Goal: Use online tool/utility: Use online tool/utility

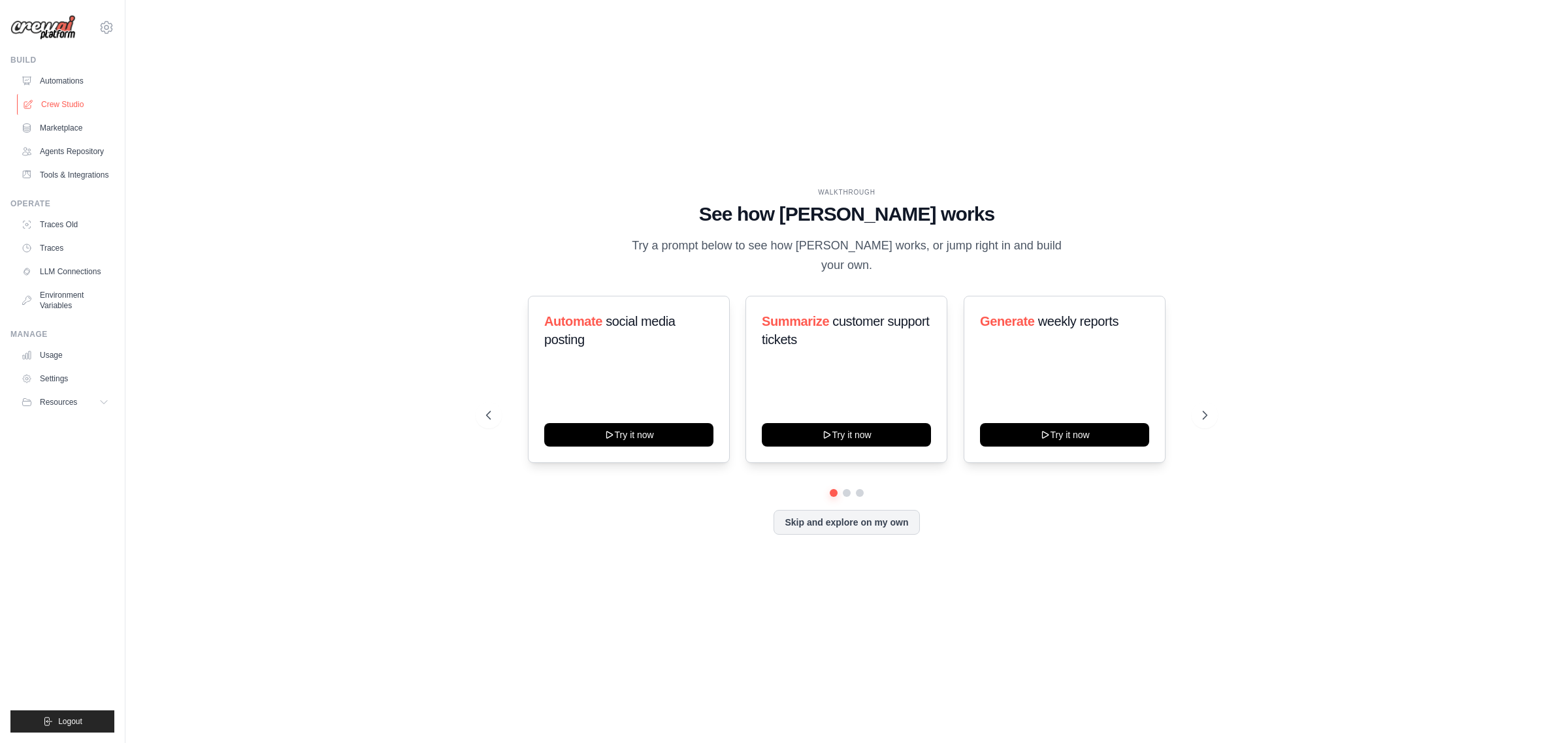
click at [67, 106] on link "Crew Studio" at bounding box center [66, 104] width 99 height 21
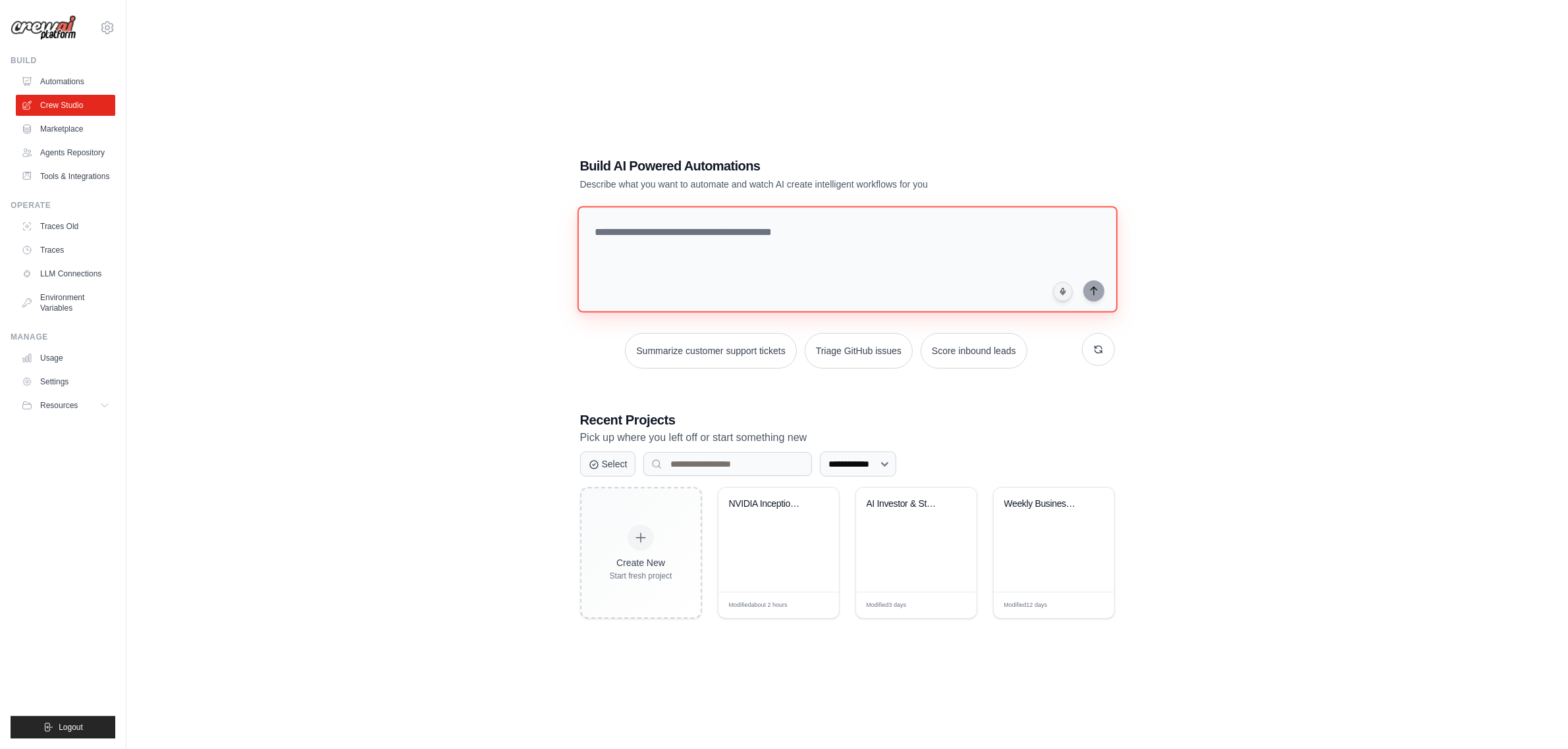
paste textarea "**********"
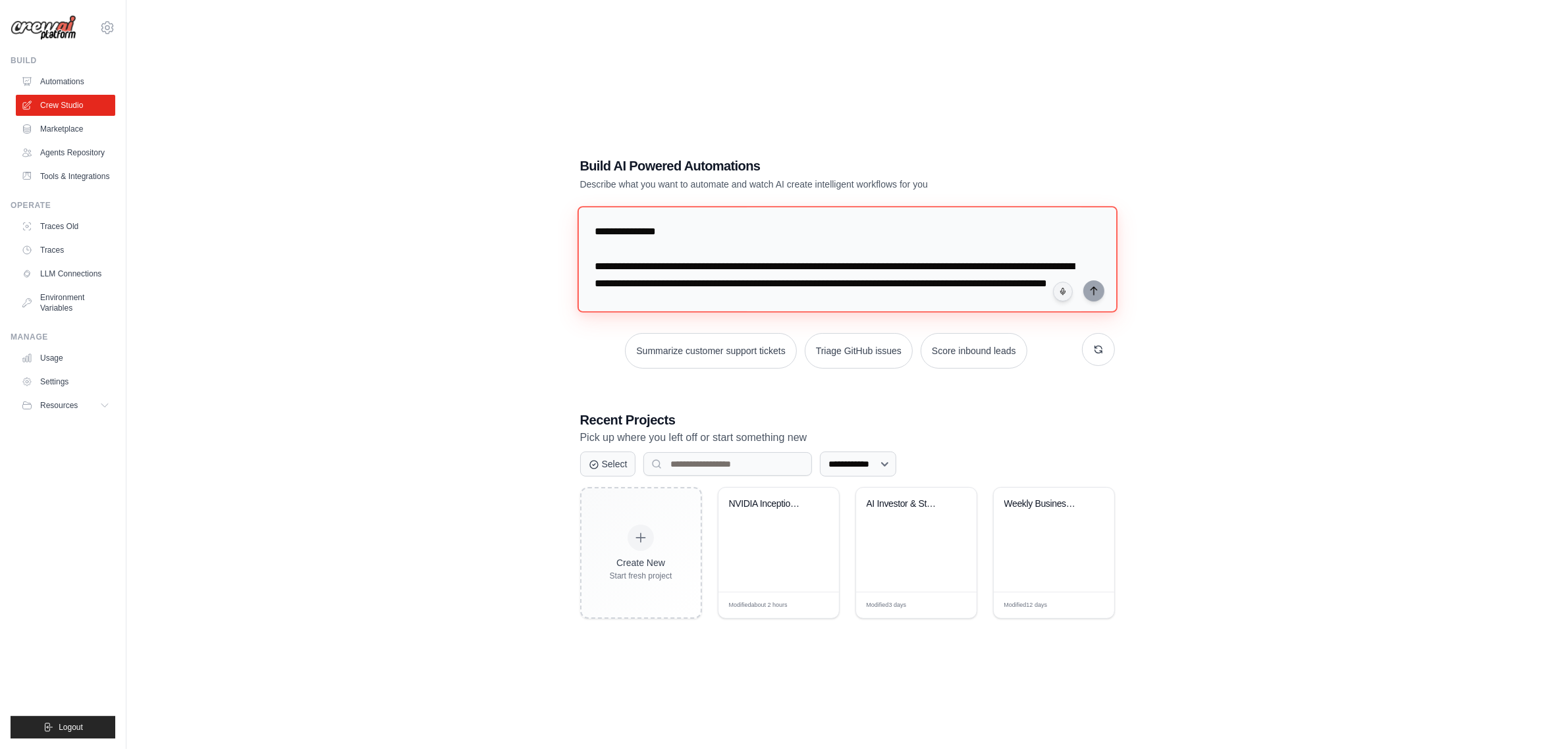
click at [654, 224] on textarea at bounding box center [847, 259] width 540 height 106
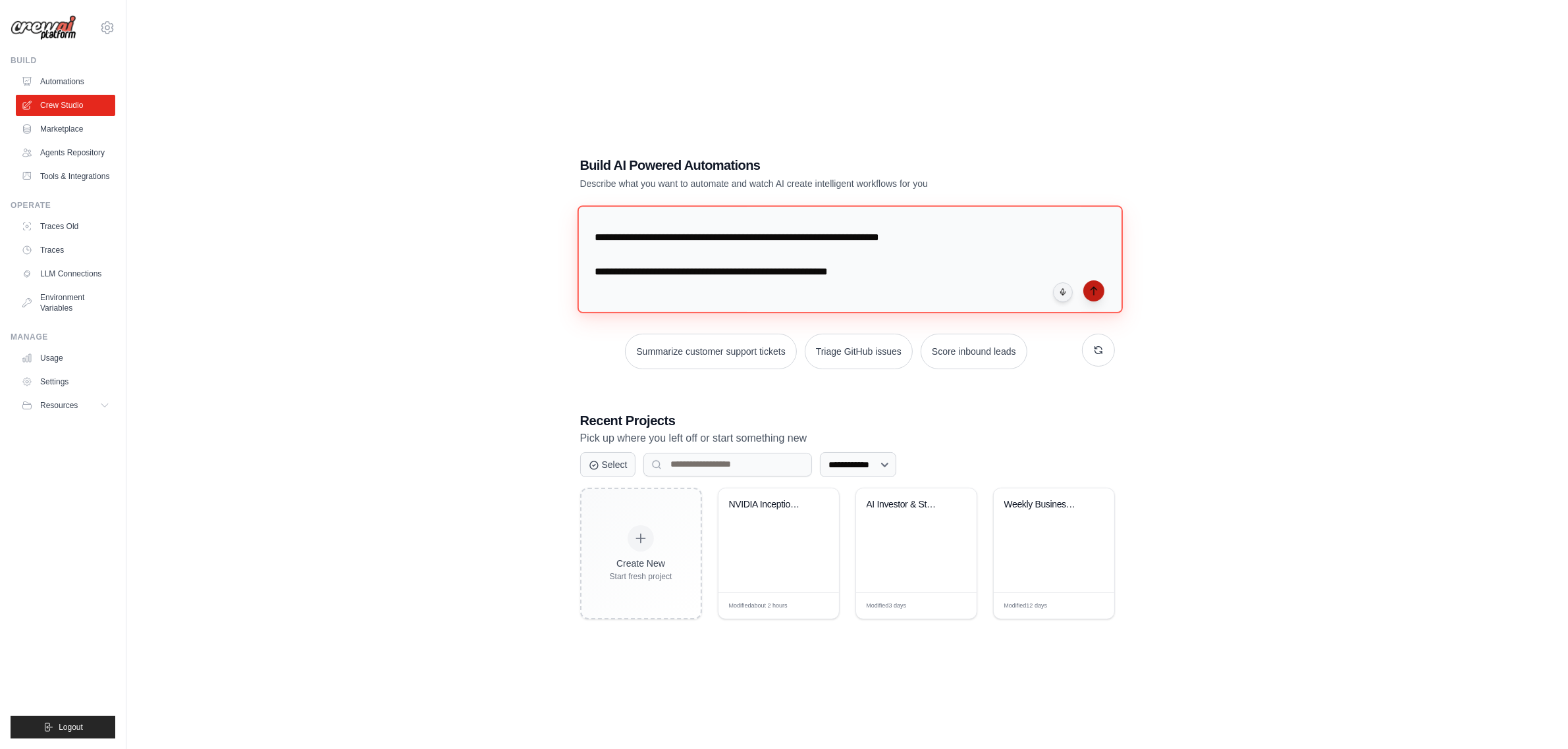
type textarea "**********"
click at [1087, 293] on button "submit" at bounding box center [1094, 291] width 21 height 21
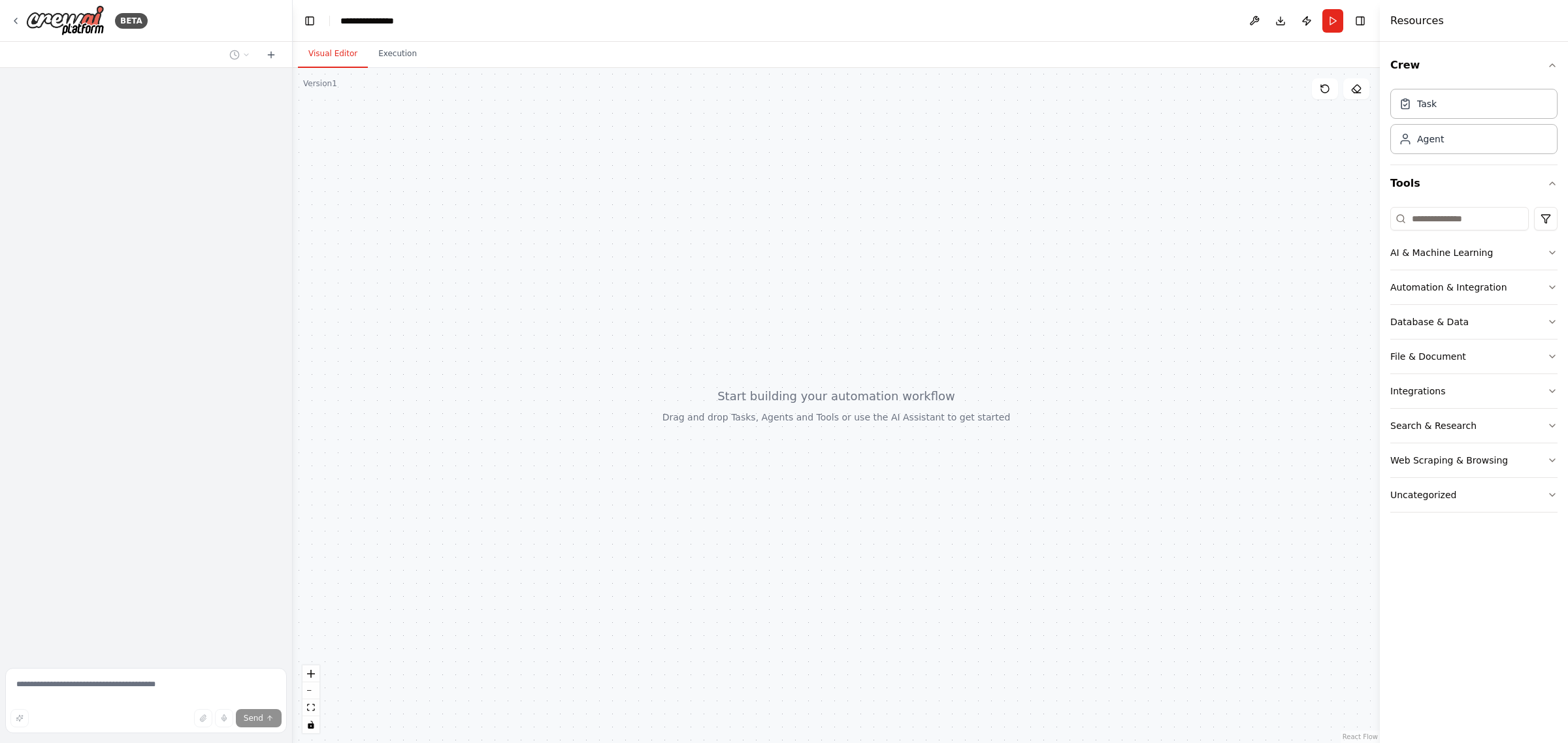
scroll to position [209, 0]
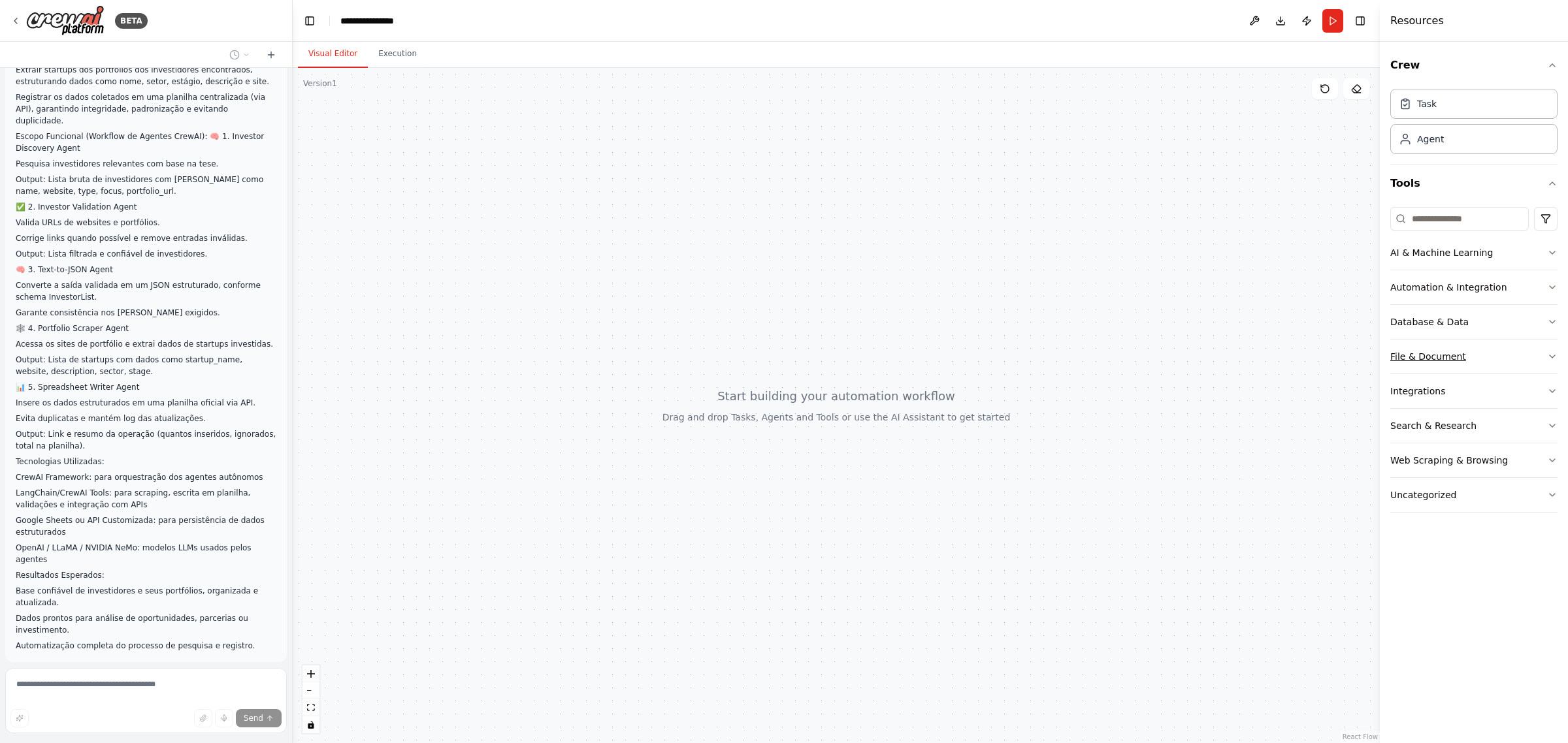
click at [1487, 363] on button "File & Document" at bounding box center [1473, 357] width 167 height 34
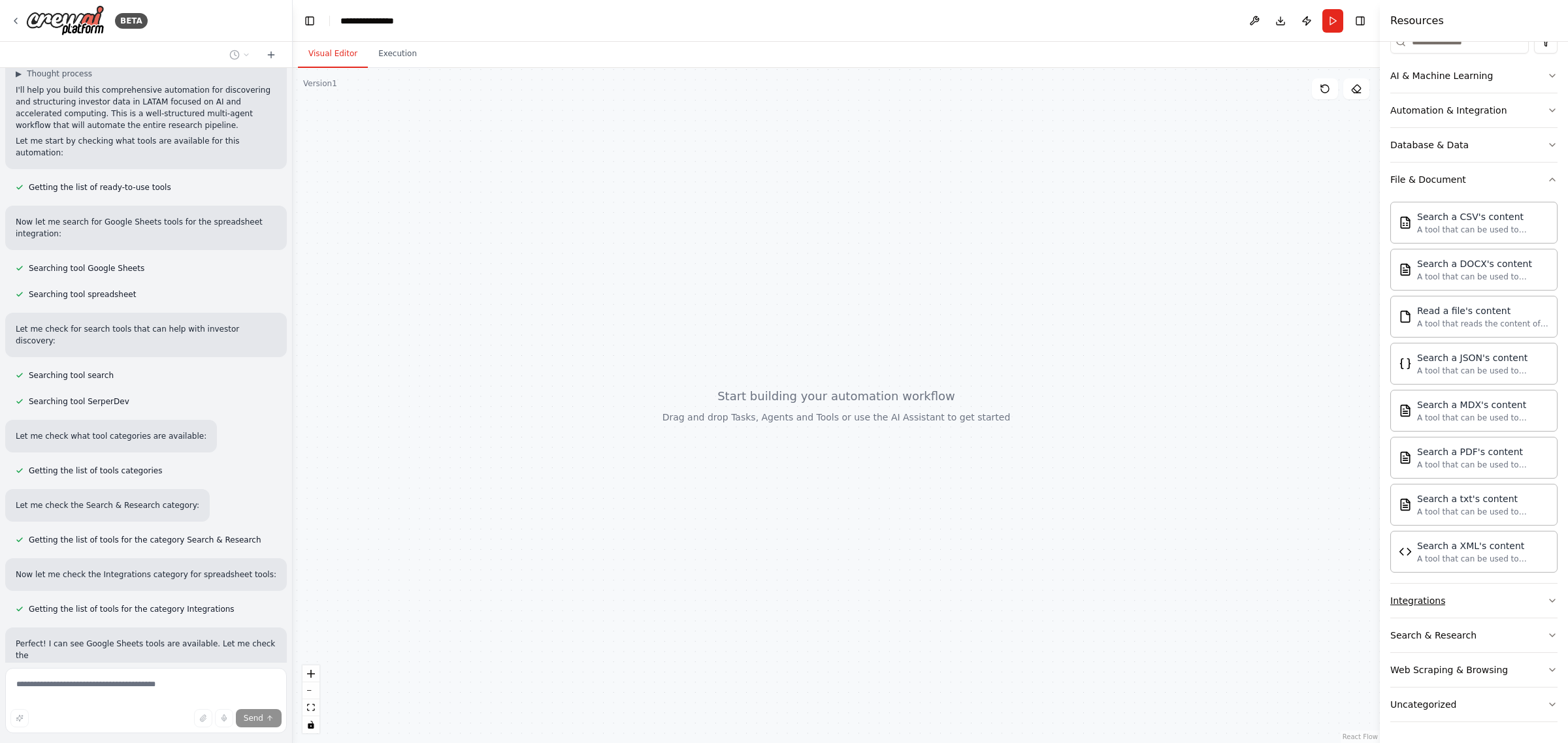
scroll to position [838, 0]
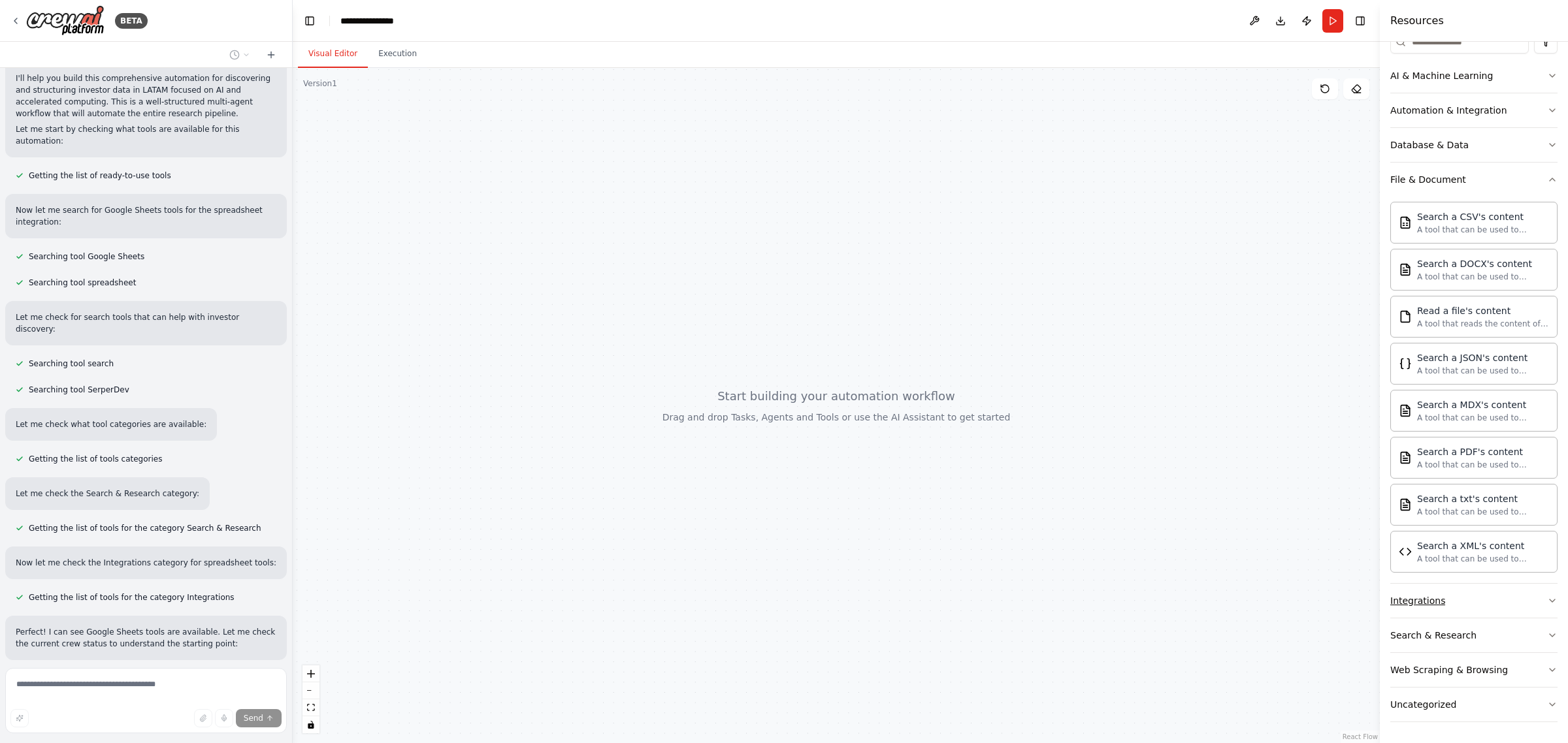
click at [1447, 604] on button "Integrations" at bounding box center [1473, 601] width 167 height 34
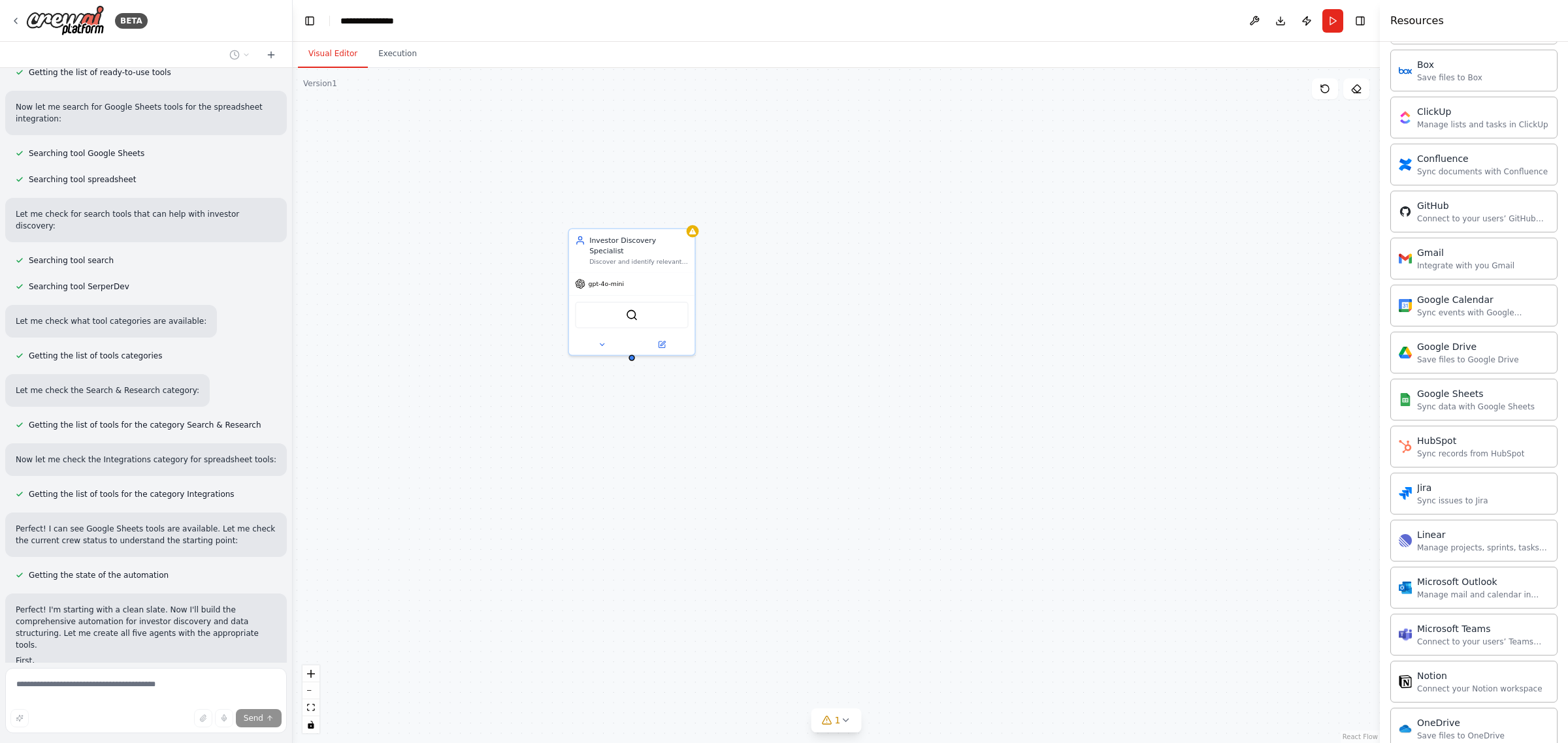
scroll to position [957, 0]
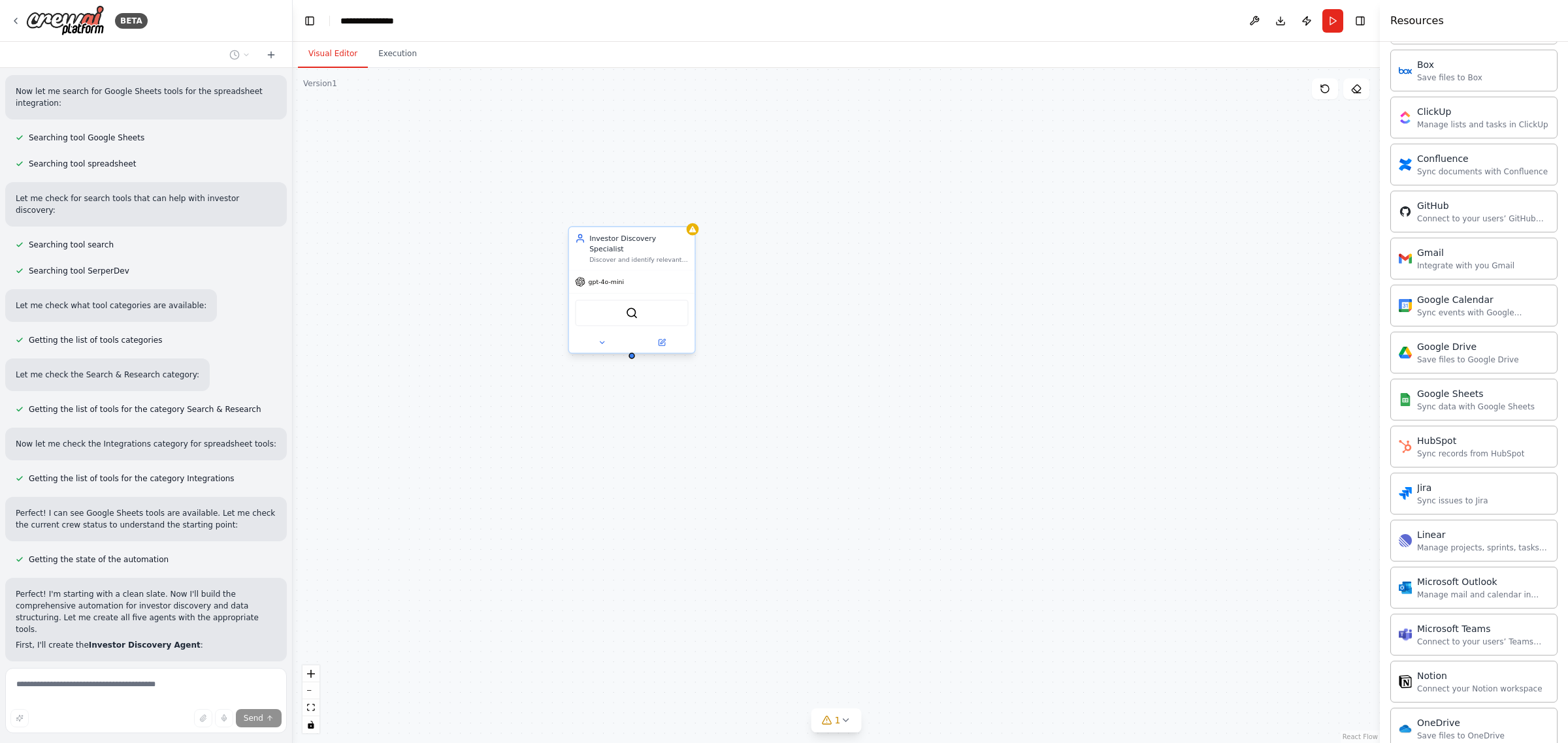
click at [599, 278] on span "gpt-4o-mini" at bounding box center [606, 282] width 36 height 8
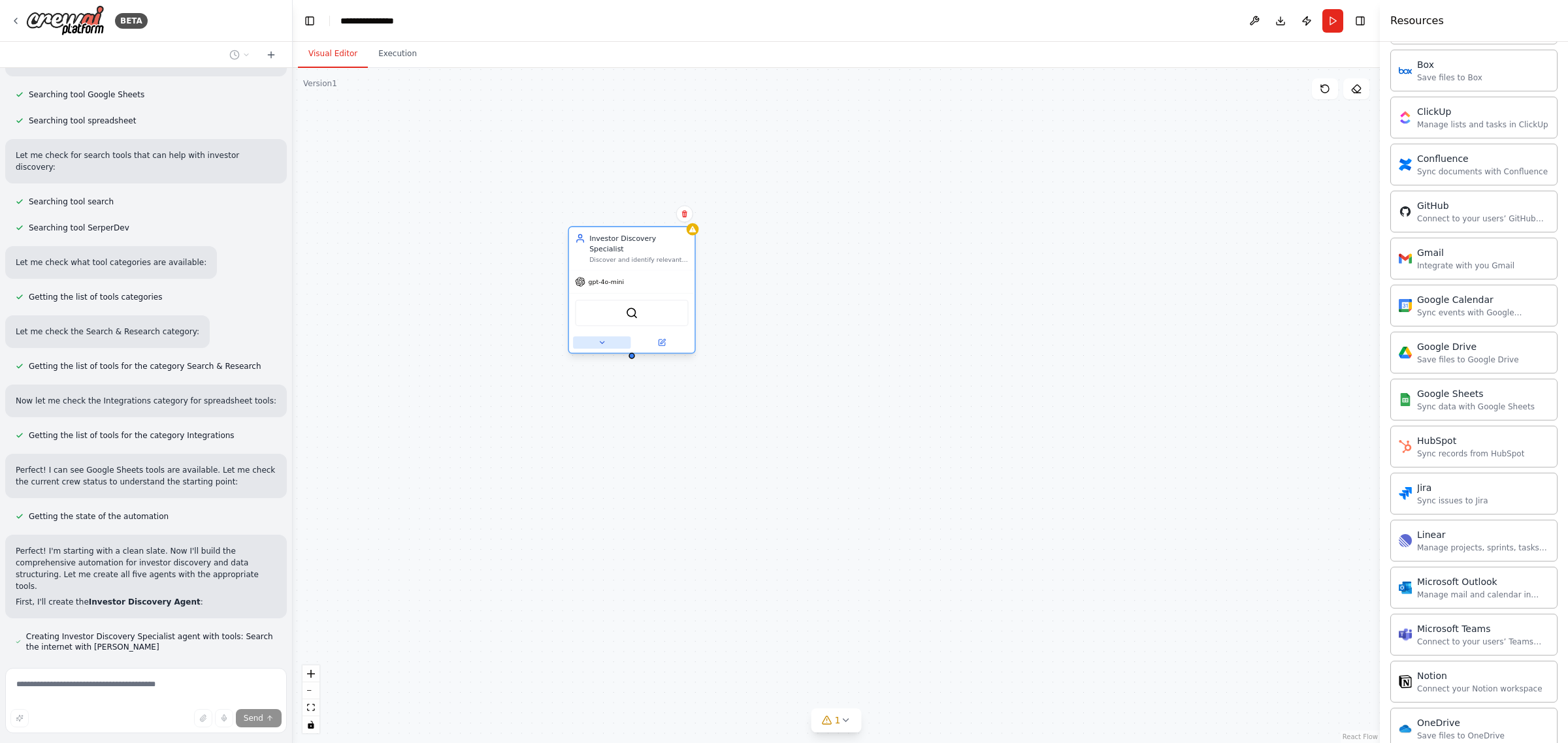
scroll to position [1037, 0]
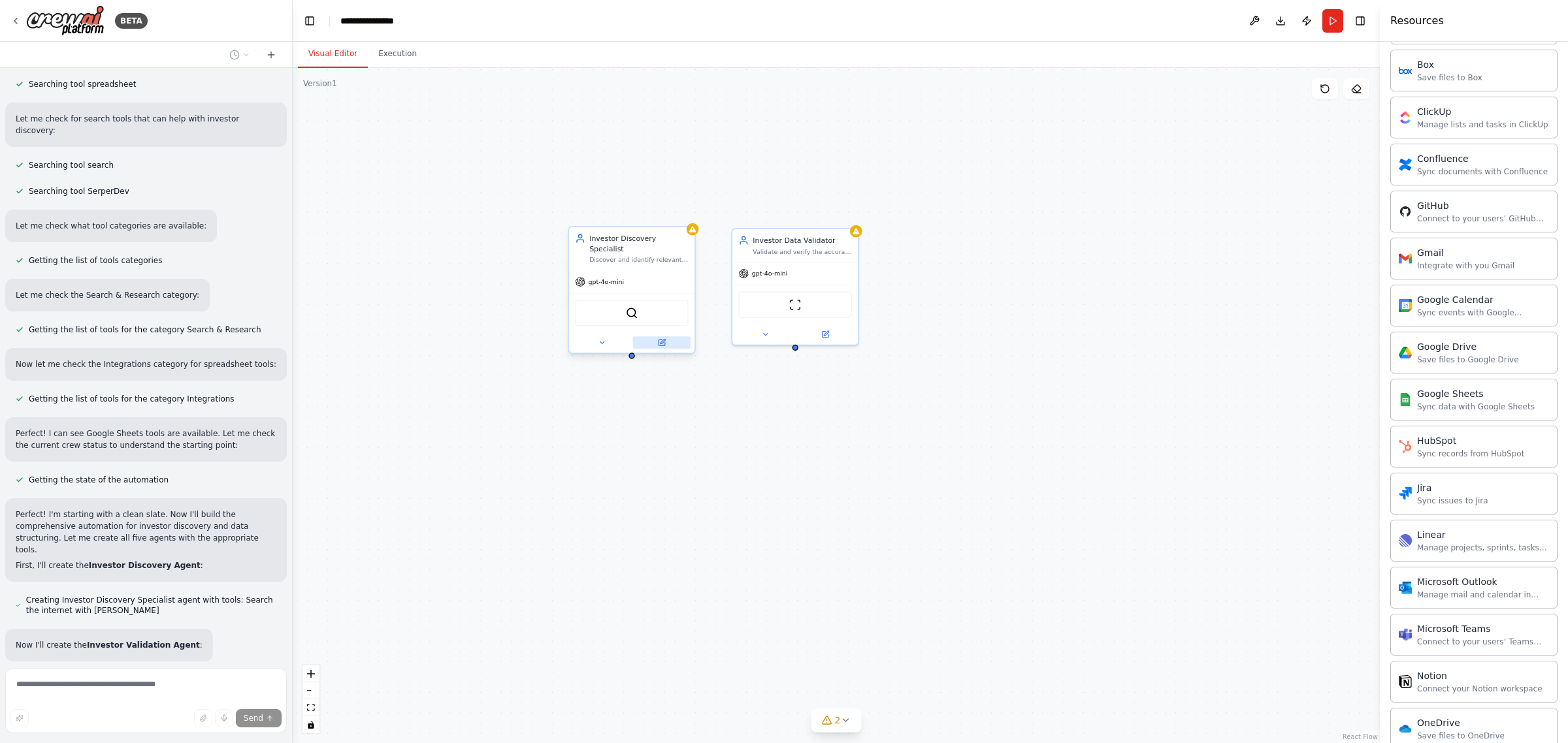
click at [667, 336] on button at bounding box center [661, 343] width 57 height 12
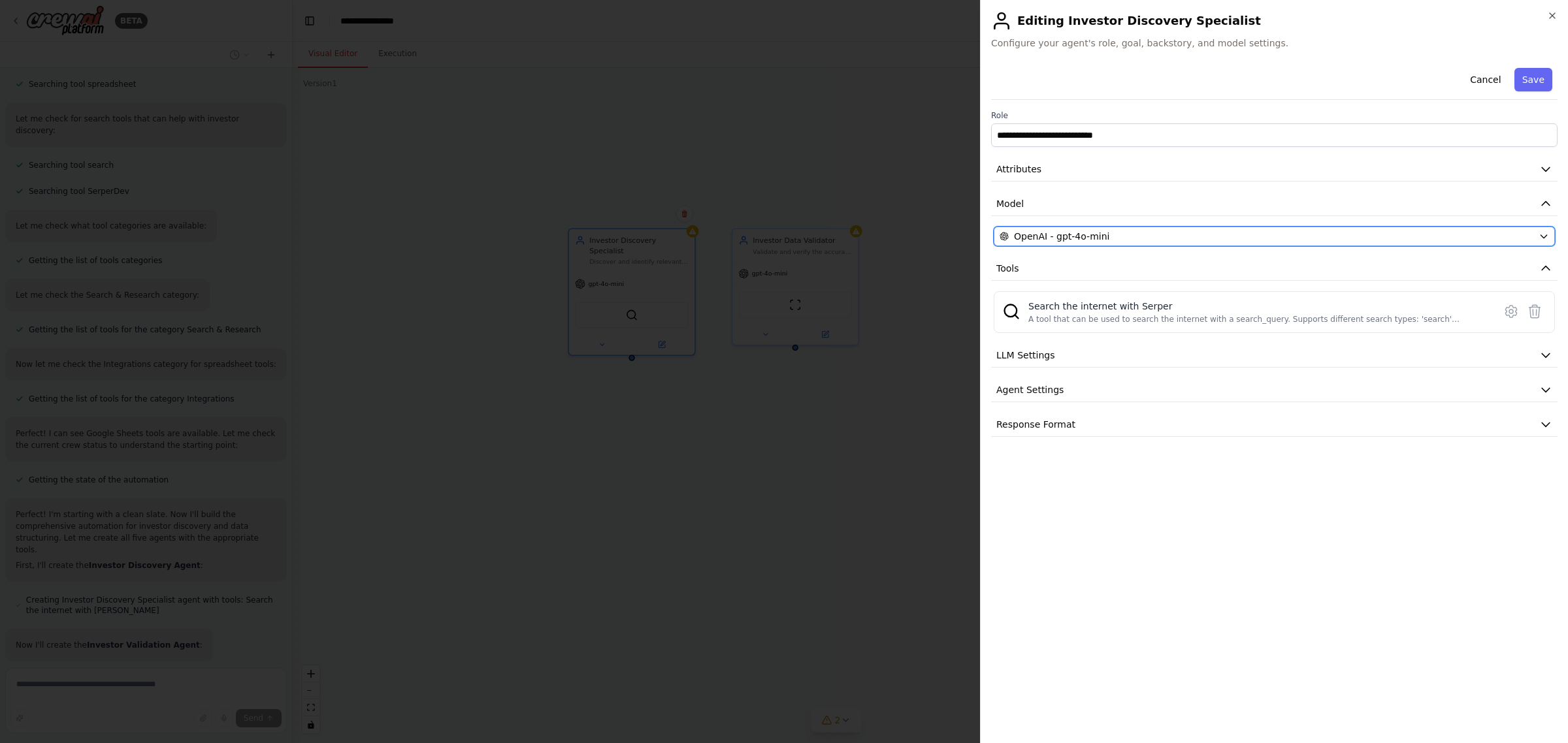
click at [1108, 232] on div "OpenAI - gpt-4o-mini" at bounding box center [1266, 236] width 533 height 13
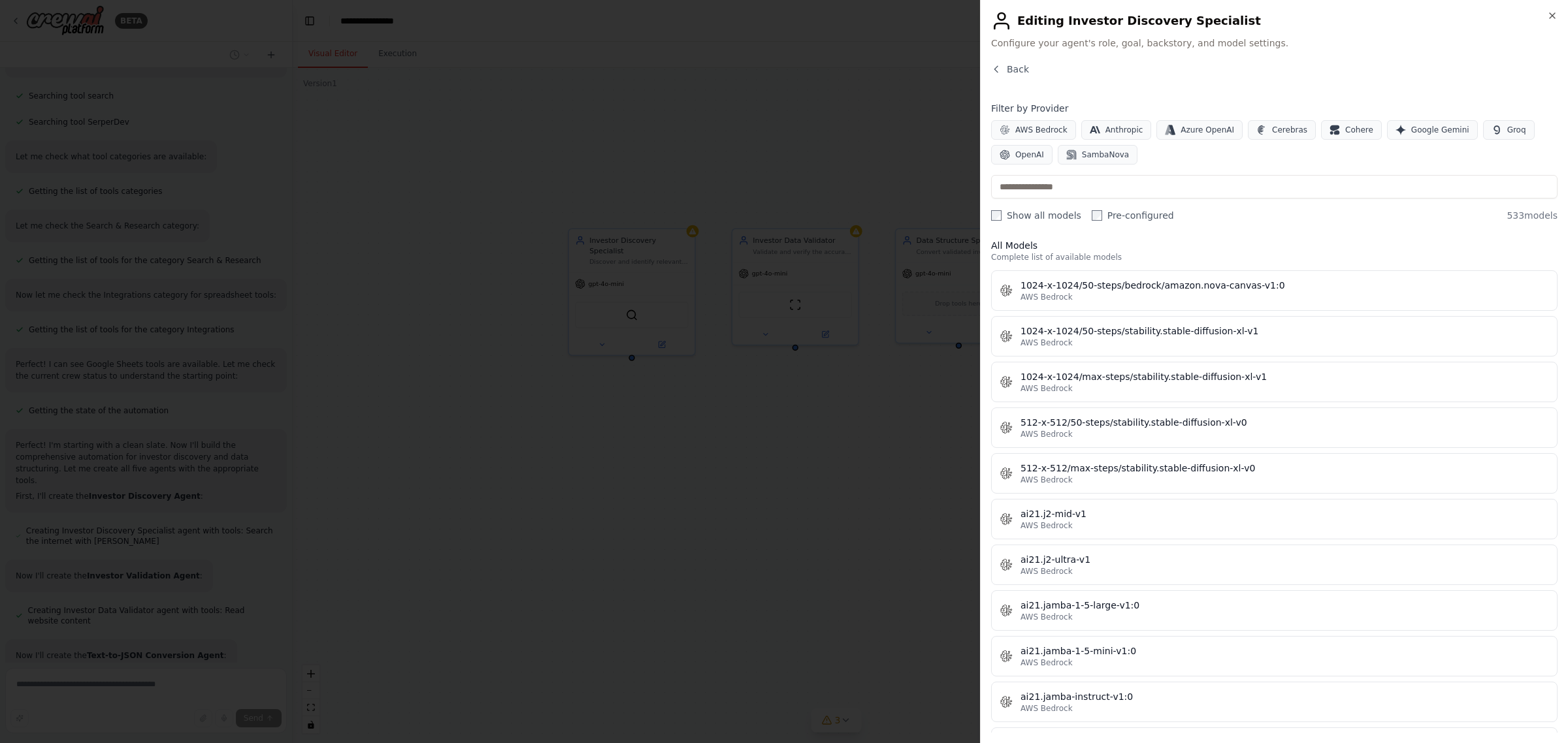
scroll to position [0, 0]
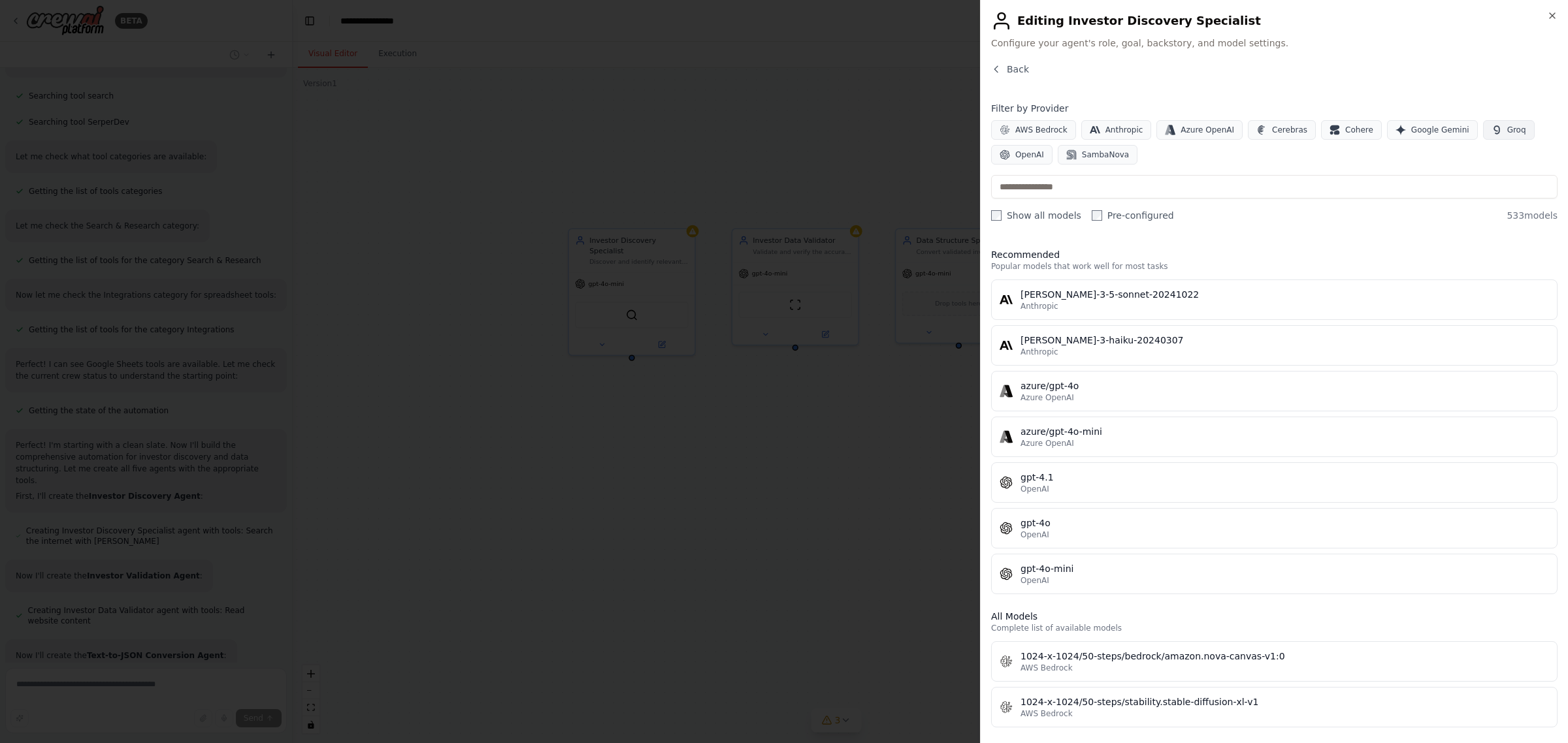
click at [1507, 134] on span "Groq" at bounding box center [1516, 129] width 19 height 10
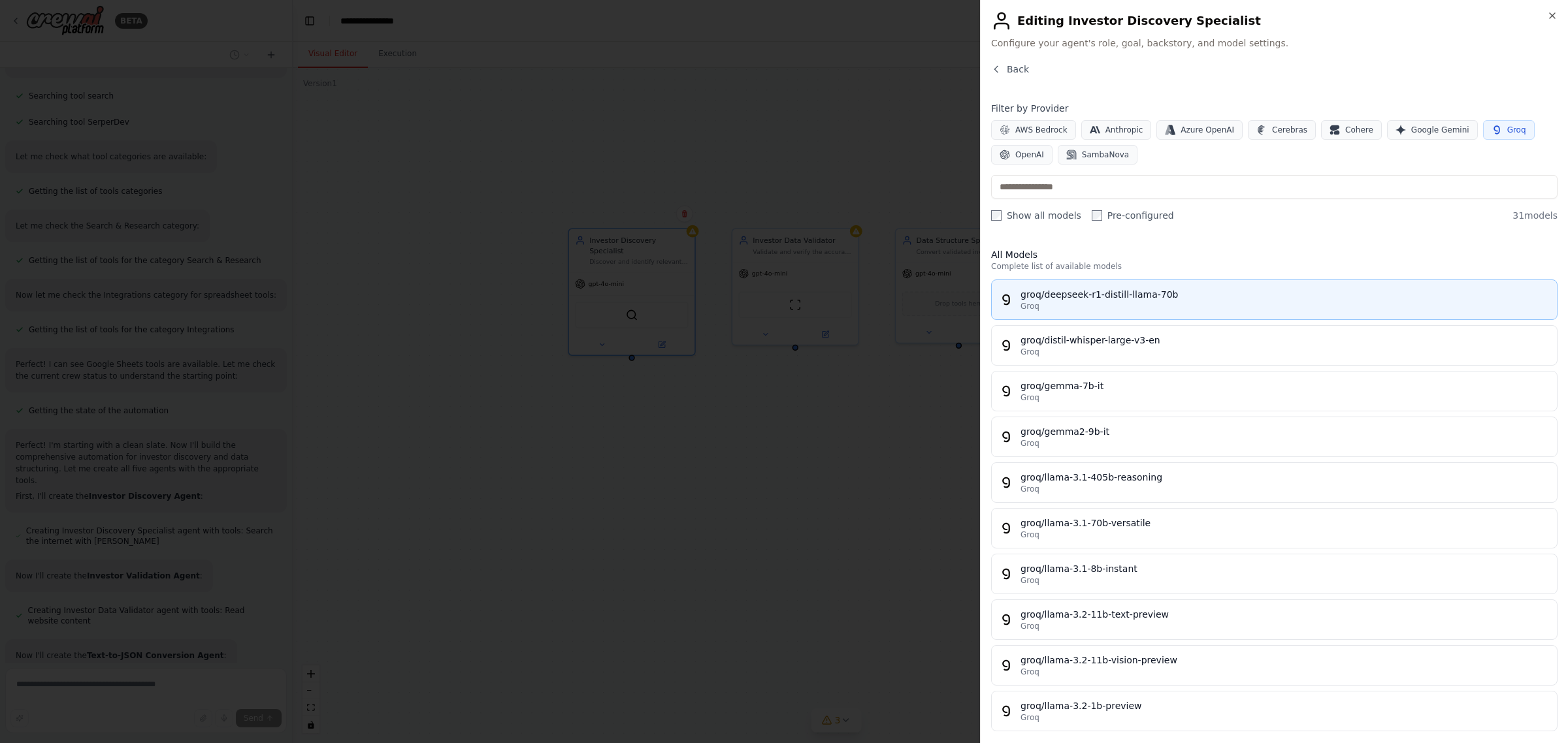
scroll to position [1186, 0]
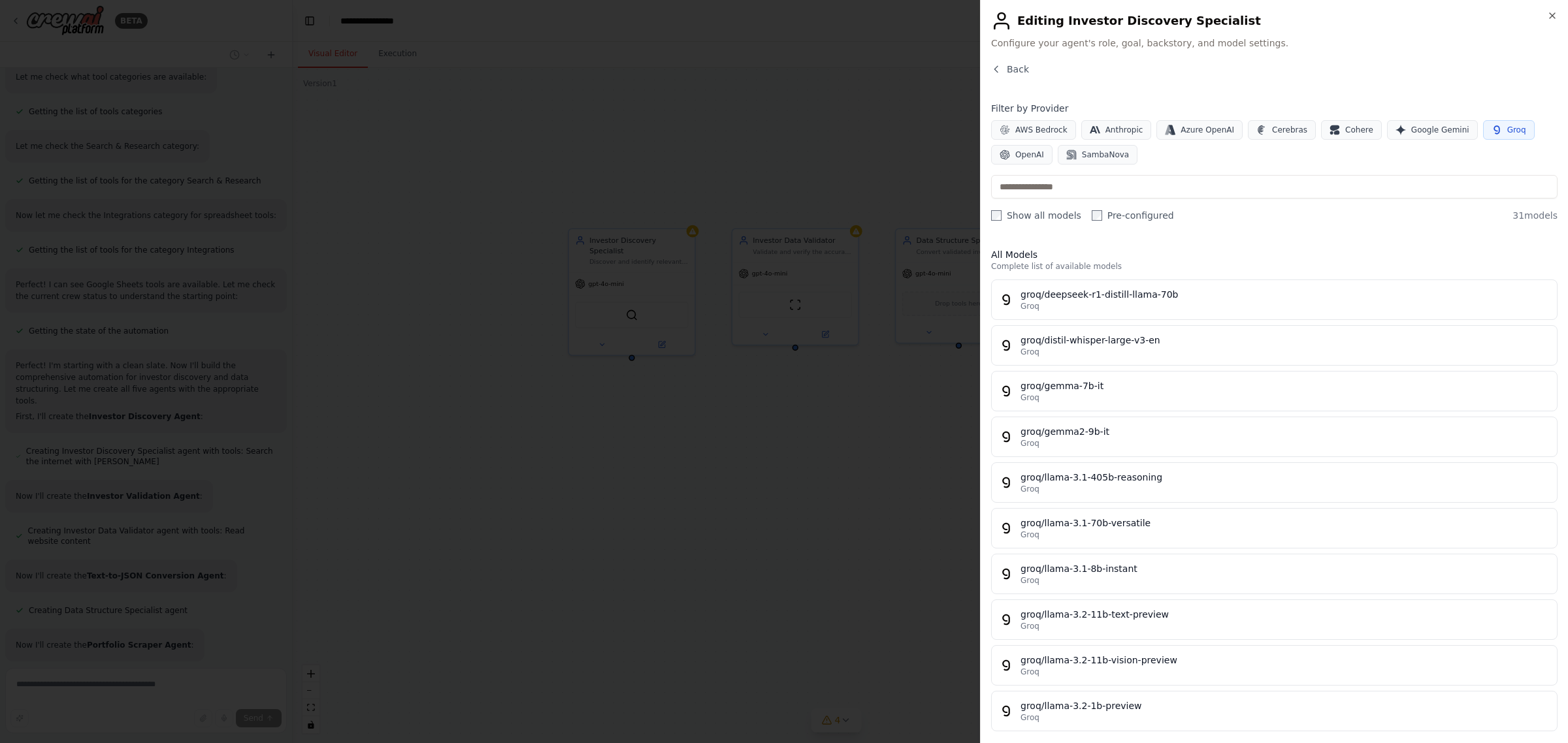
click at [1180, 304] on div "Groq" at bounding box center [1285, 306] width 529 height 10
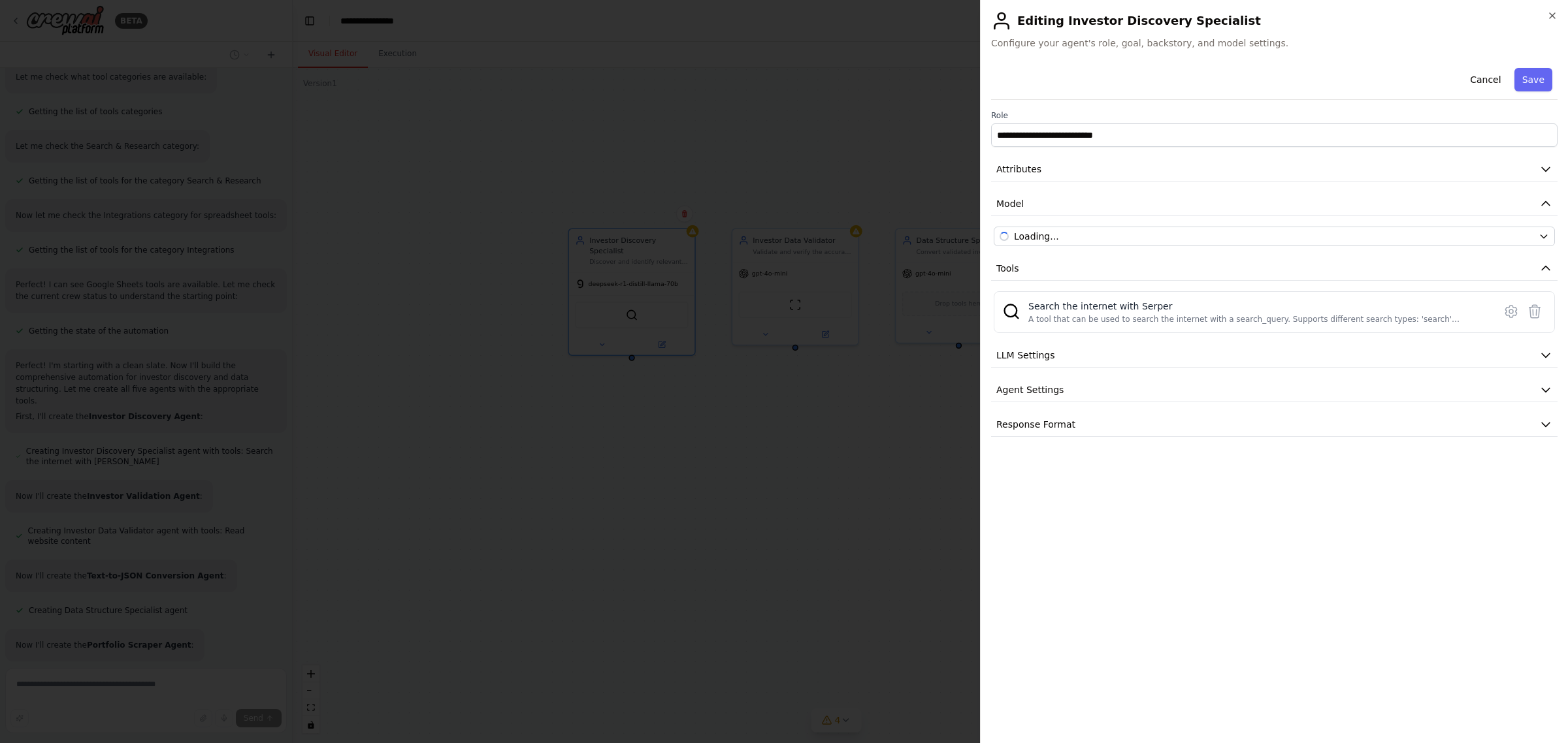
click at [1180, 304] on div "Search the internet with Serper" at bounding box center [1257, 306] width 458 height 13
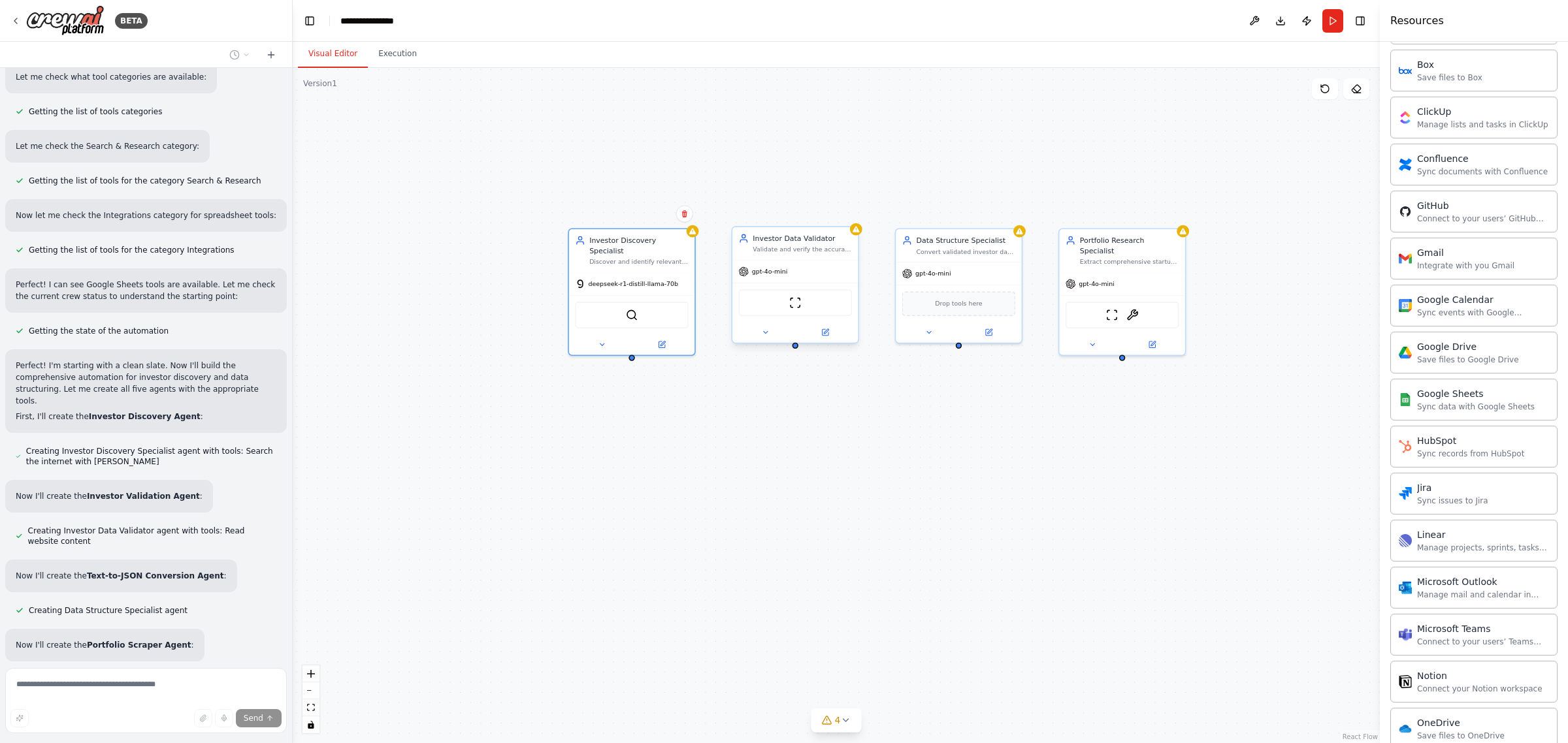
scroll to position [1265, 0]
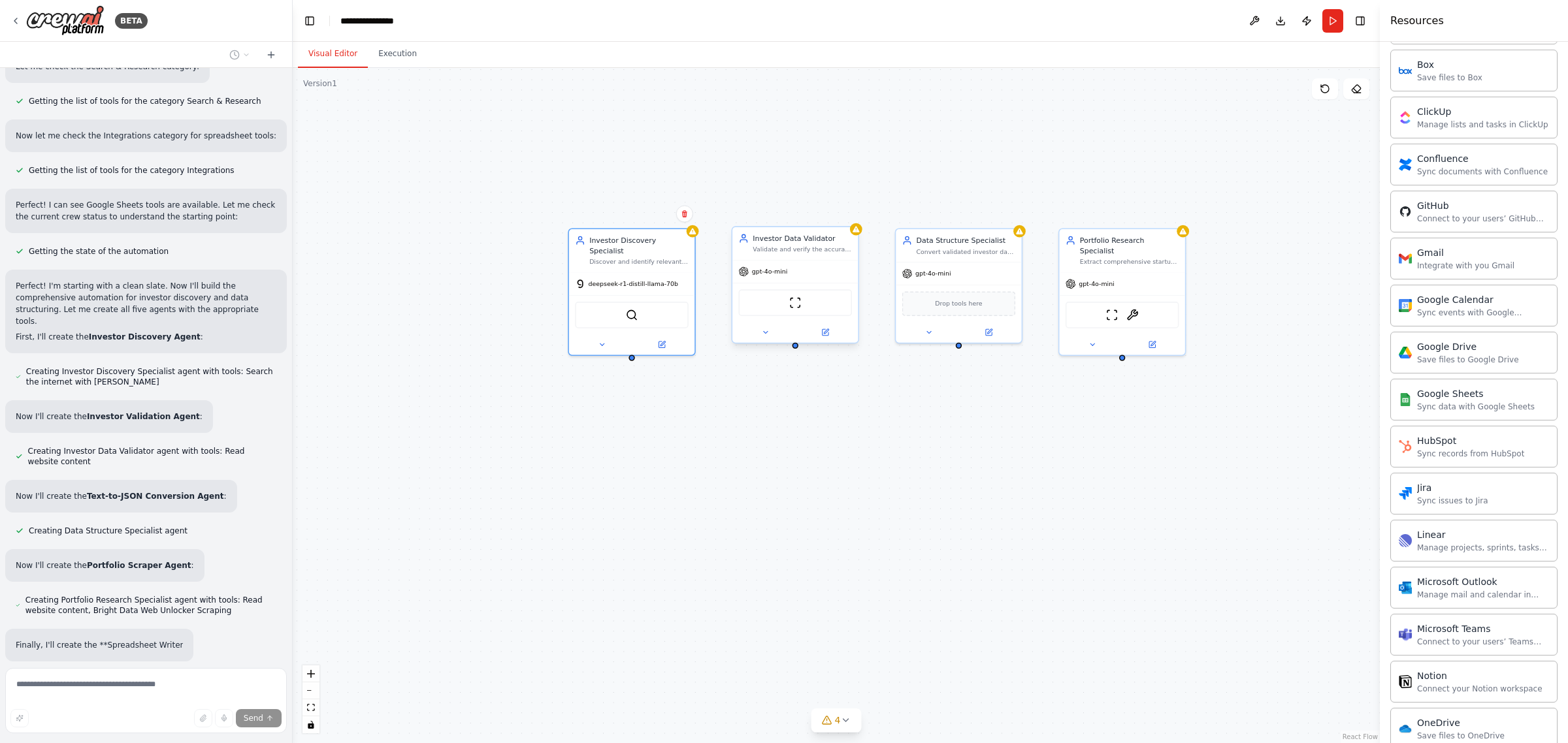
click at [798, 276] on div "gpt-4o-mini" at bounding box center [795, 272] width 125 height 22
click at [834, 334] on button at bounding box center [825, 332] width 57 height 12
click at [920, 478] on div "Investor Discovery Specialist Discover and identify relevant investors (VCs, CV…" at bounding box center [836, 406] width 1087 height 676
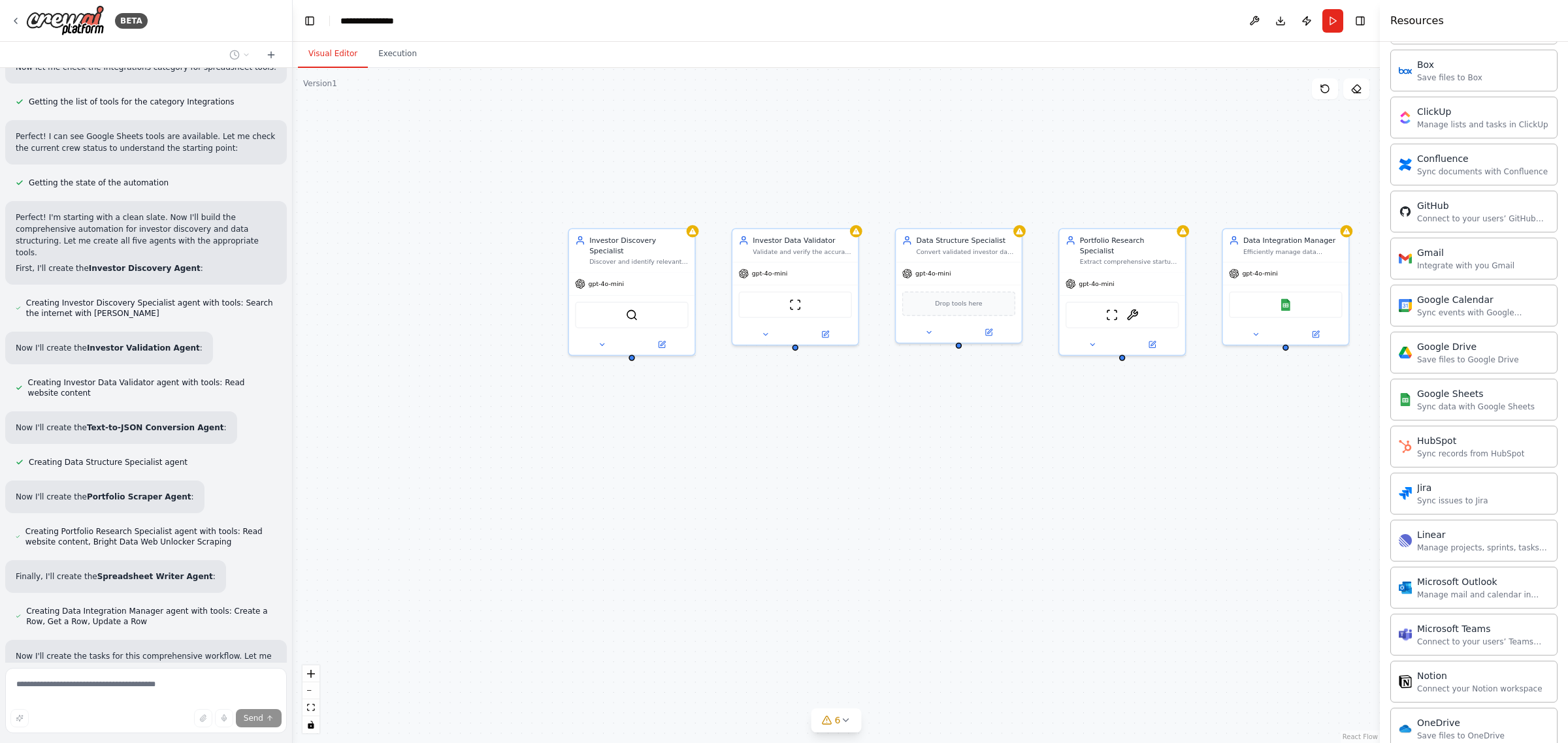
scroll to position [1346, 0]
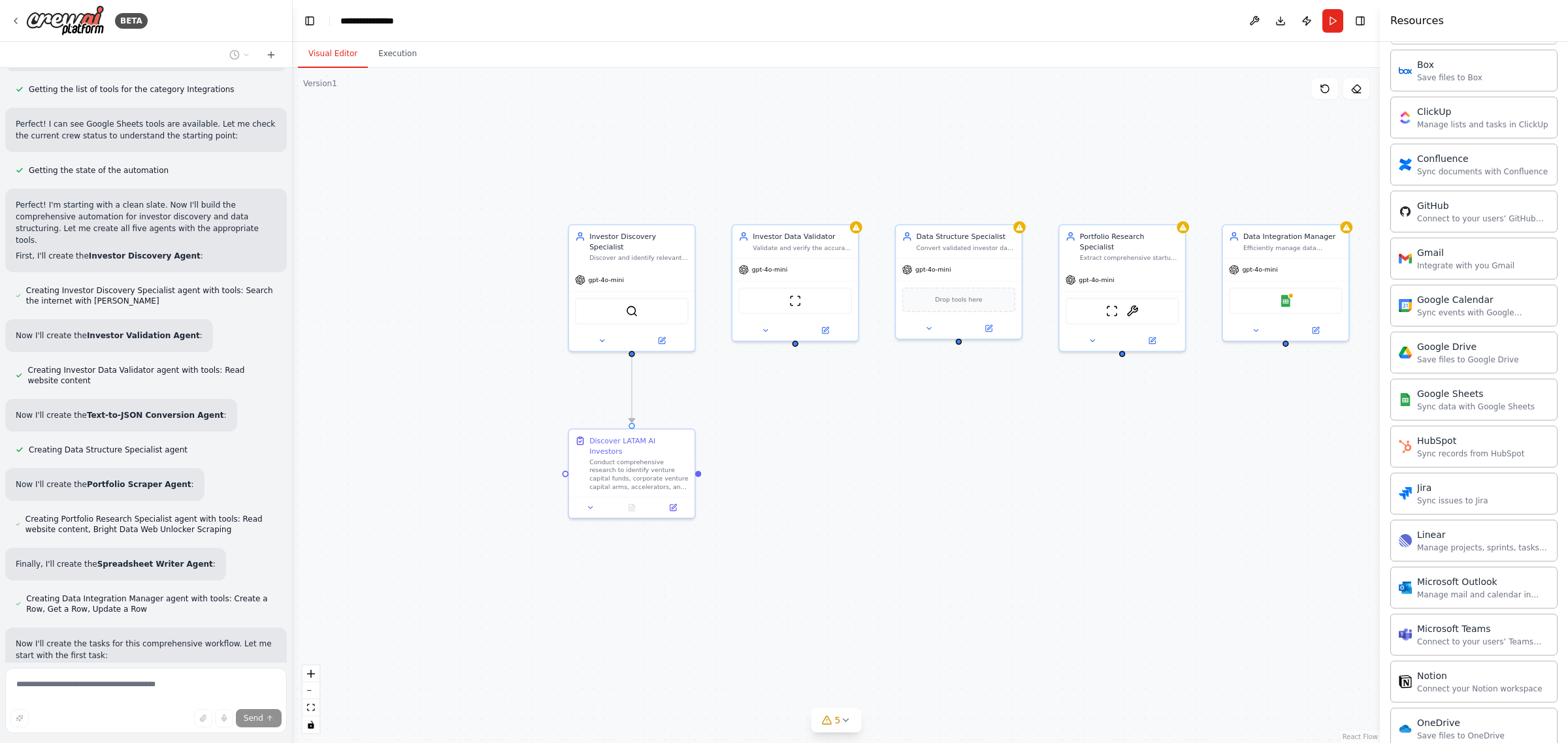
click at [547, 212] on div ".deletable-edge-delete-btn { width: 20px; height: 20px; border: 0px solid #ffff…" at bounding box center [836, 406] width 1087 height 676
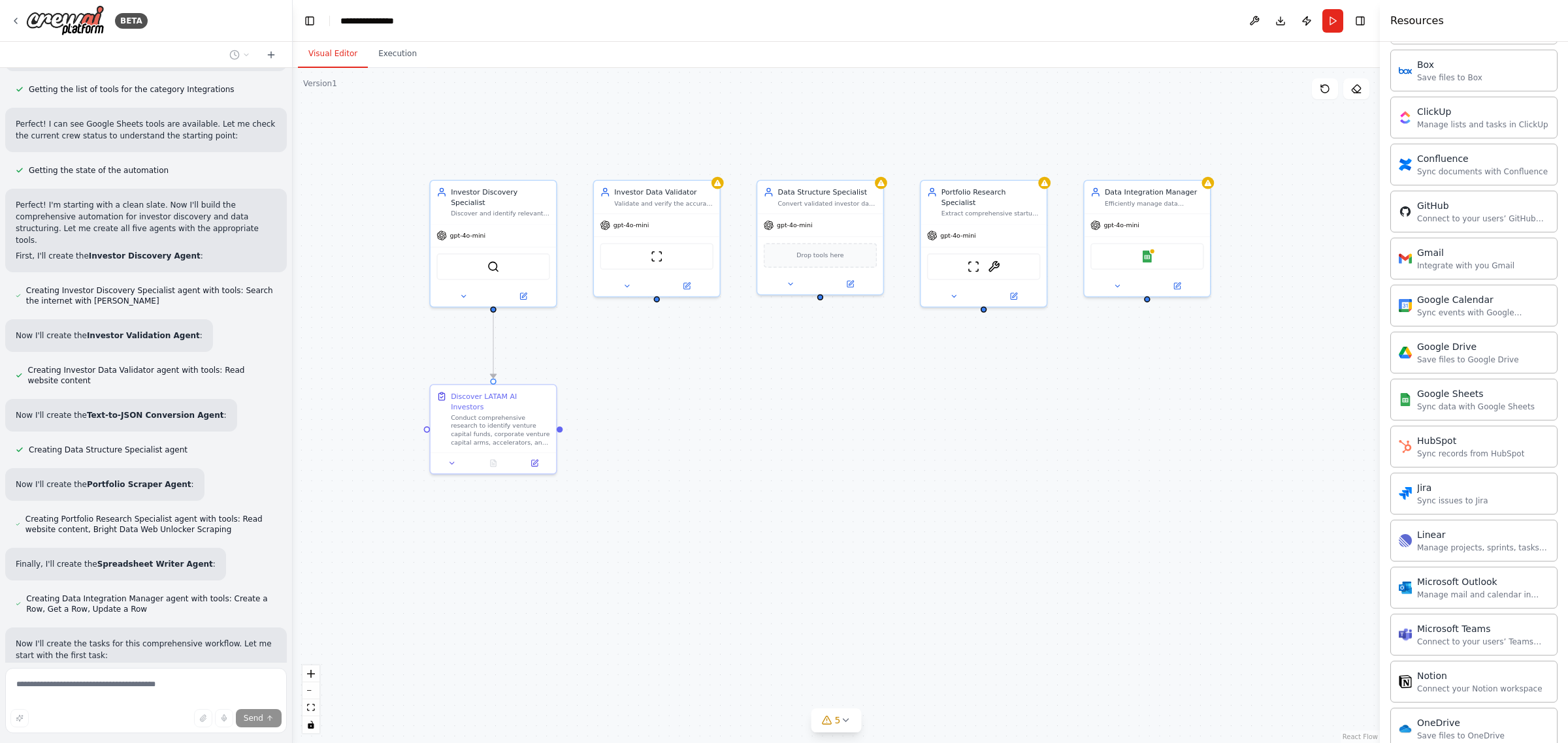
drag, startPoint x: 782, startPoint y: 415, endPoint x: 644, endPoint y: 374, distance: 144.0
click at [644, 374] on div ".deletable-edge-delete-btn { width: 20px; height: 20px; border: 0px solid #ffff…" at bounding box center [836, 406] width 1087 height 676
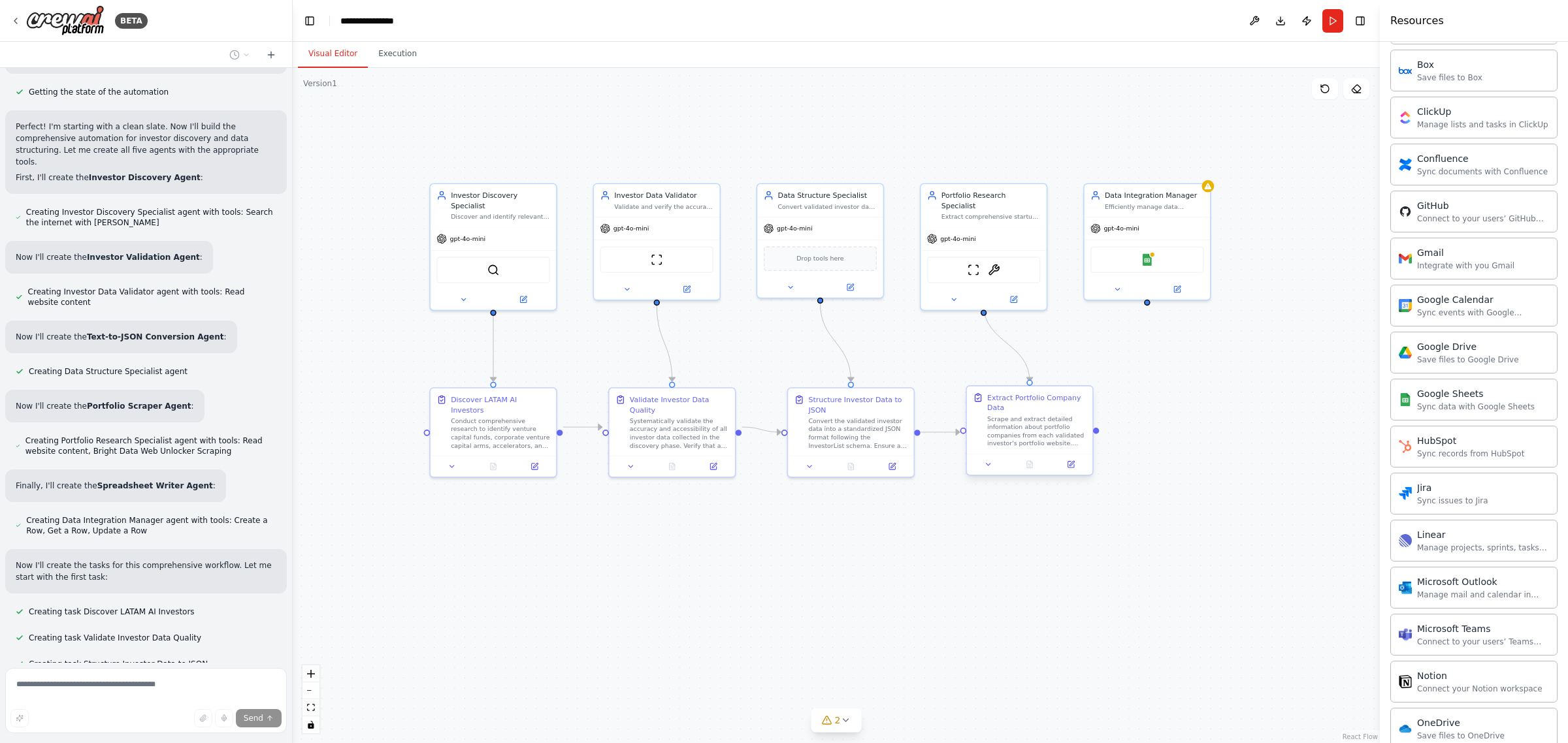
scroll to position [1451, 0]
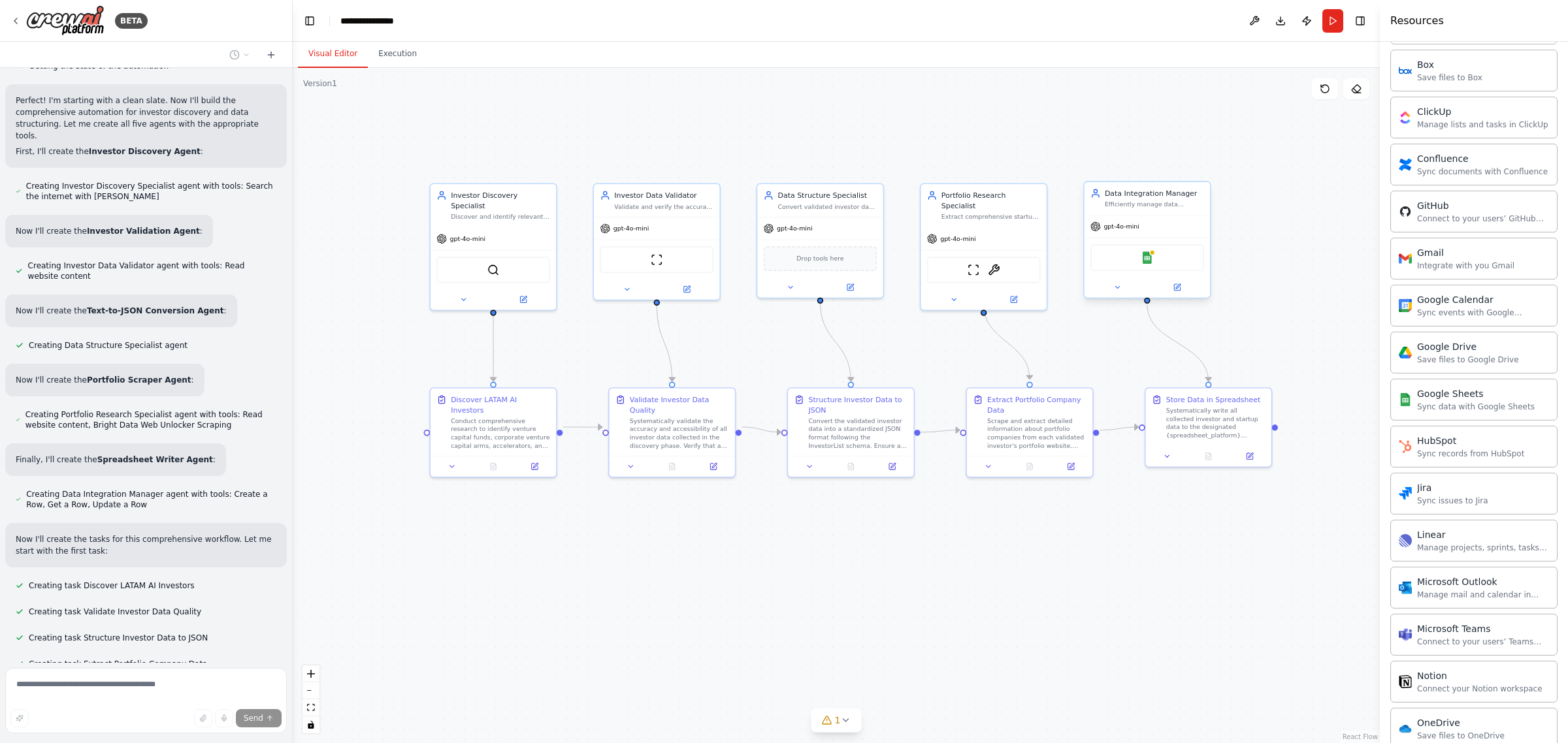
click at [1148, 264] on div "Google Sheets" at bounding box center [1147, 257] width 114 height 27
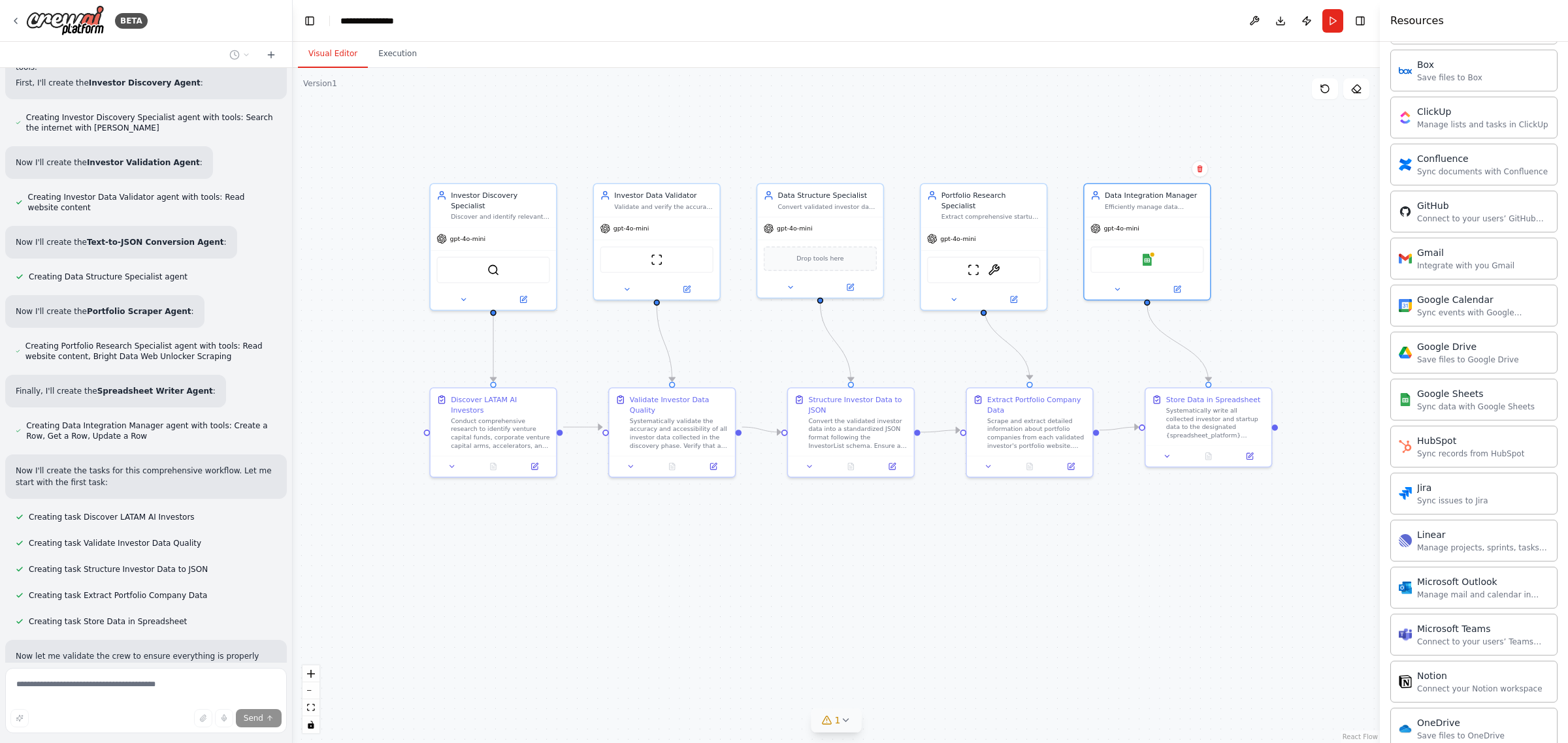
scroll to position [1532, 0]
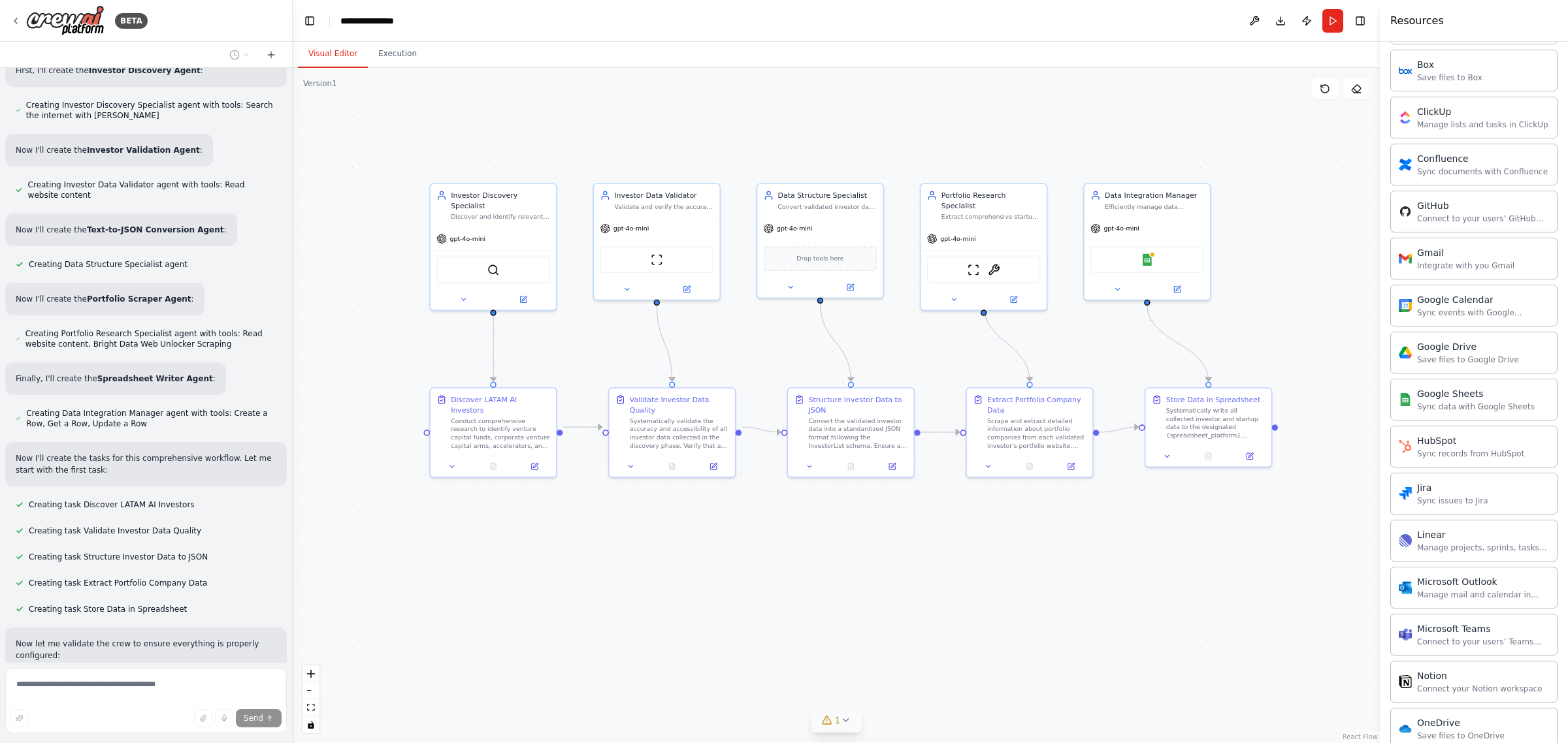
click at [838, 729] on button "1" at bounding box center [836, 720] width 50 height 24
click at [969, 686] on button at bounding box center [980, 686] width 22 height 16
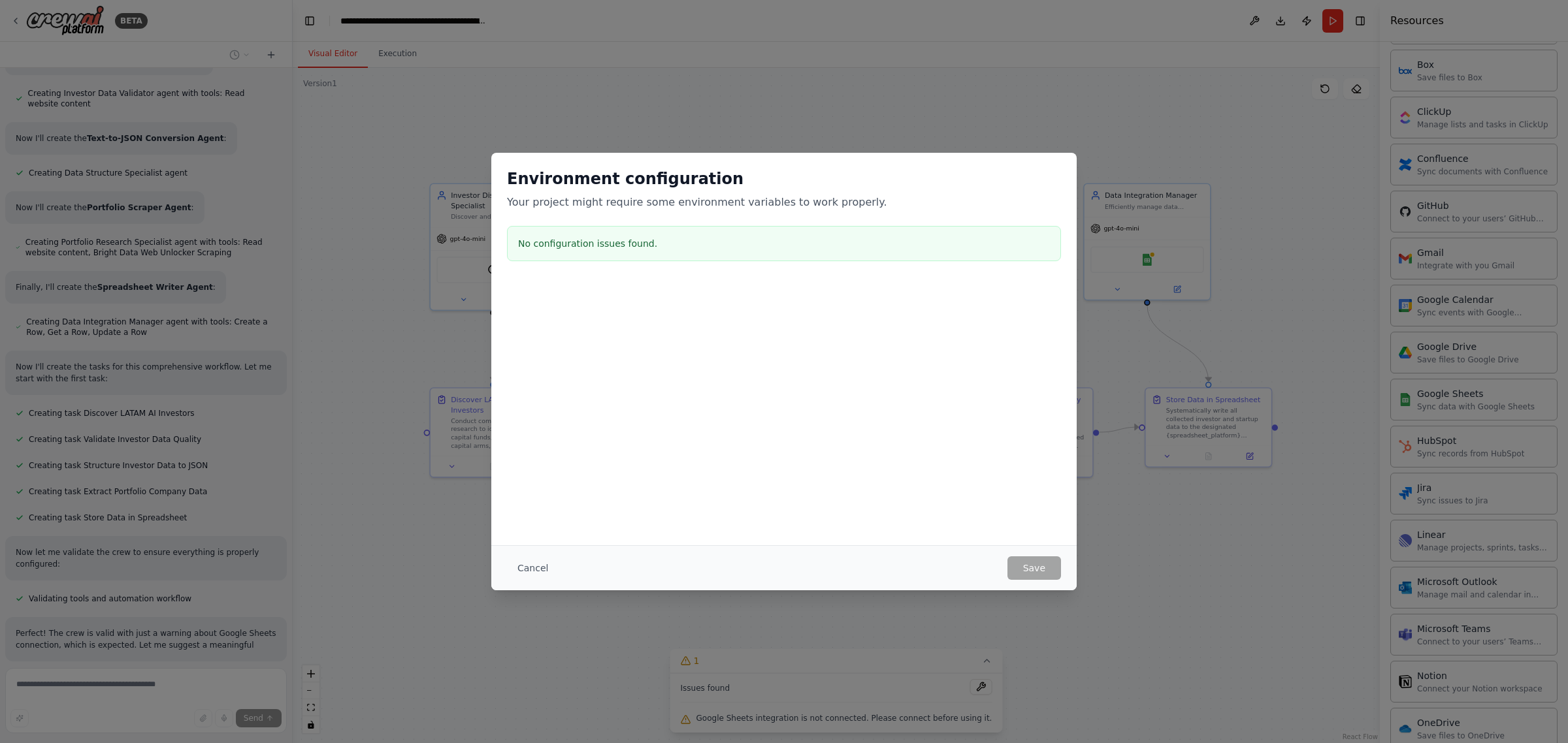
scroll to position [1634, 0]
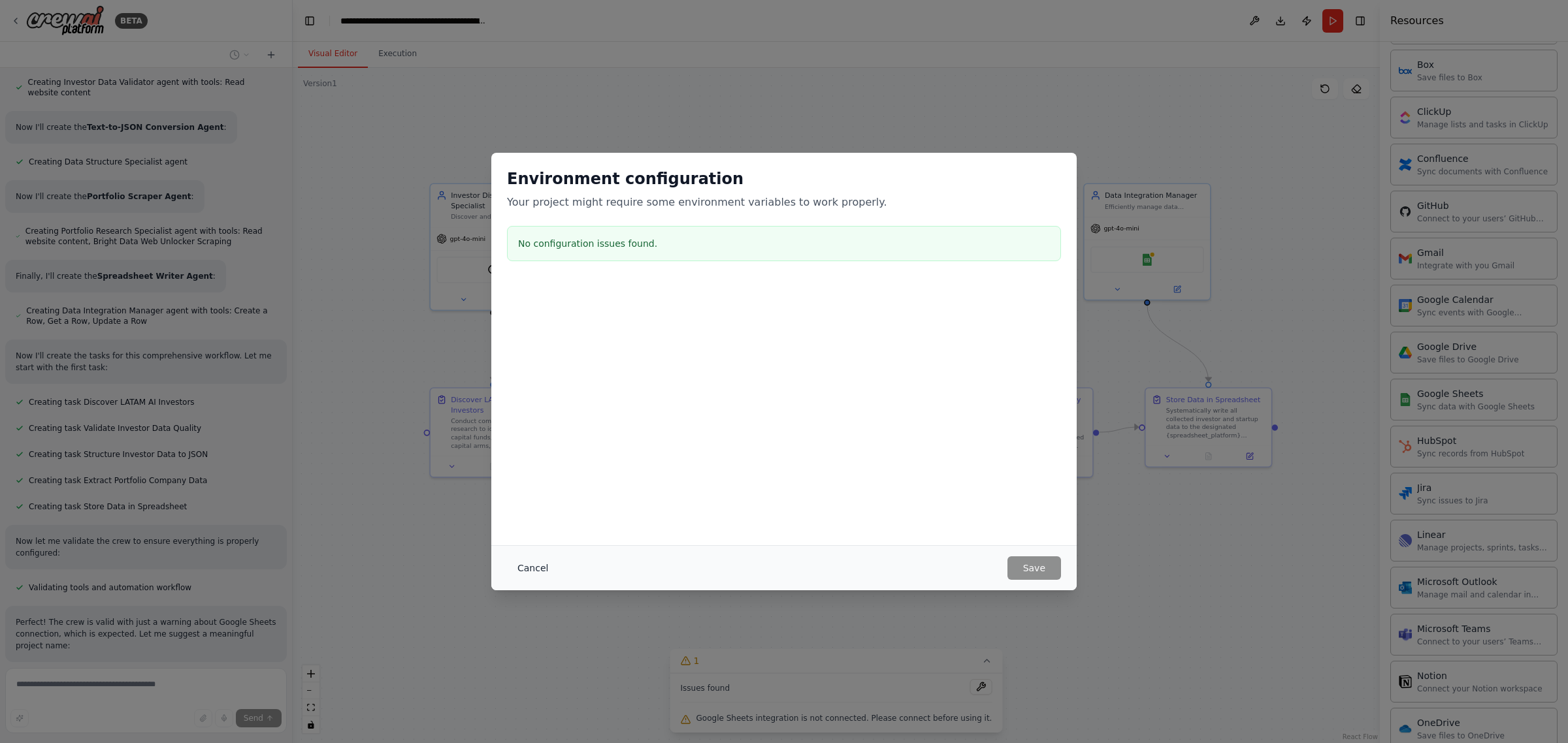
click at [526, 565] on button "Cancel" at bounding box center [533, 568] width 52 height 24
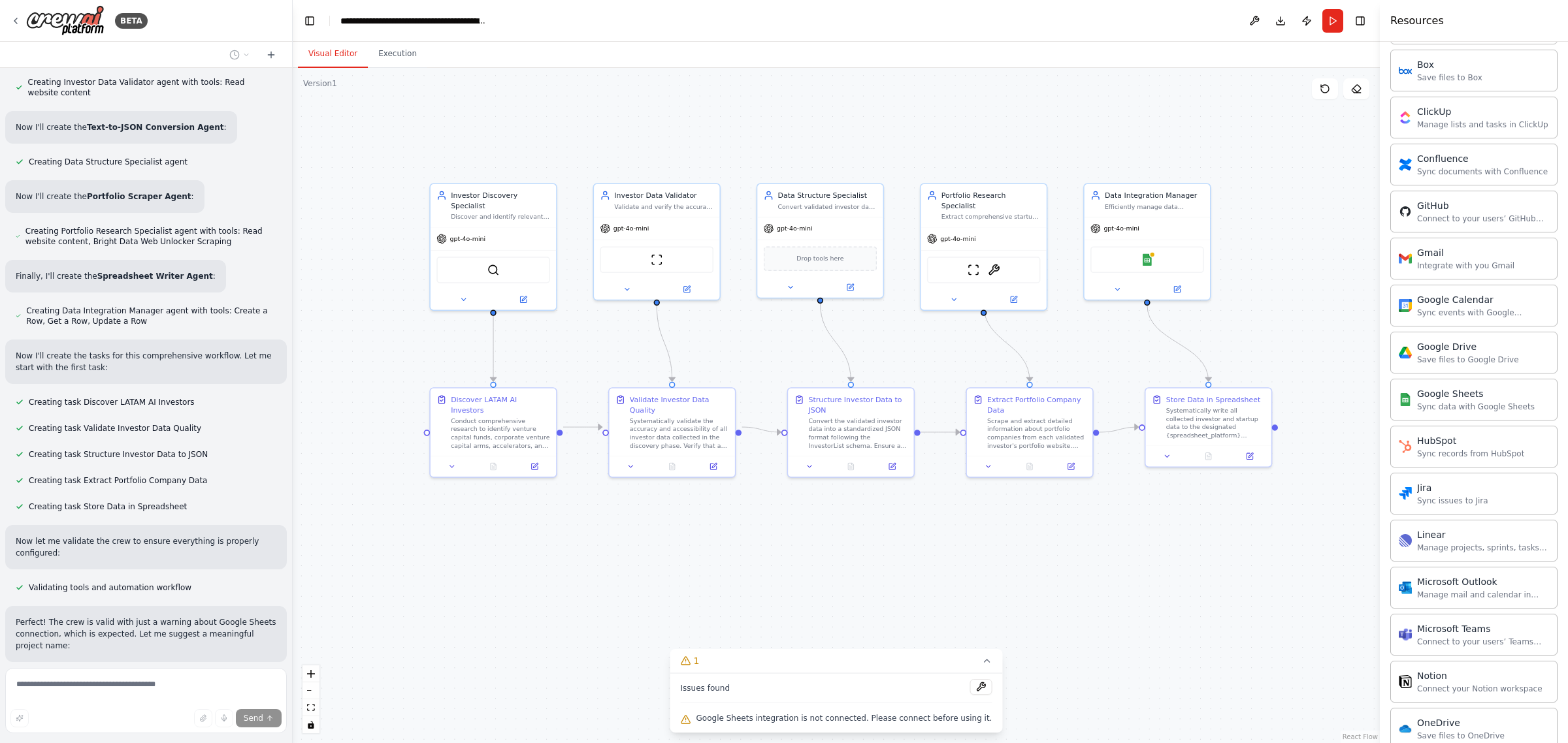
click at [1052, 657] on div ".deletable-edge-delete-btn { width: 20px; height: 20px; border: 0px solid #ffff…" at bounding box center [836, 406] width 1087 height 676
click at [1185, 288] on button at bounding box center [1176, 287] width 57 height 12
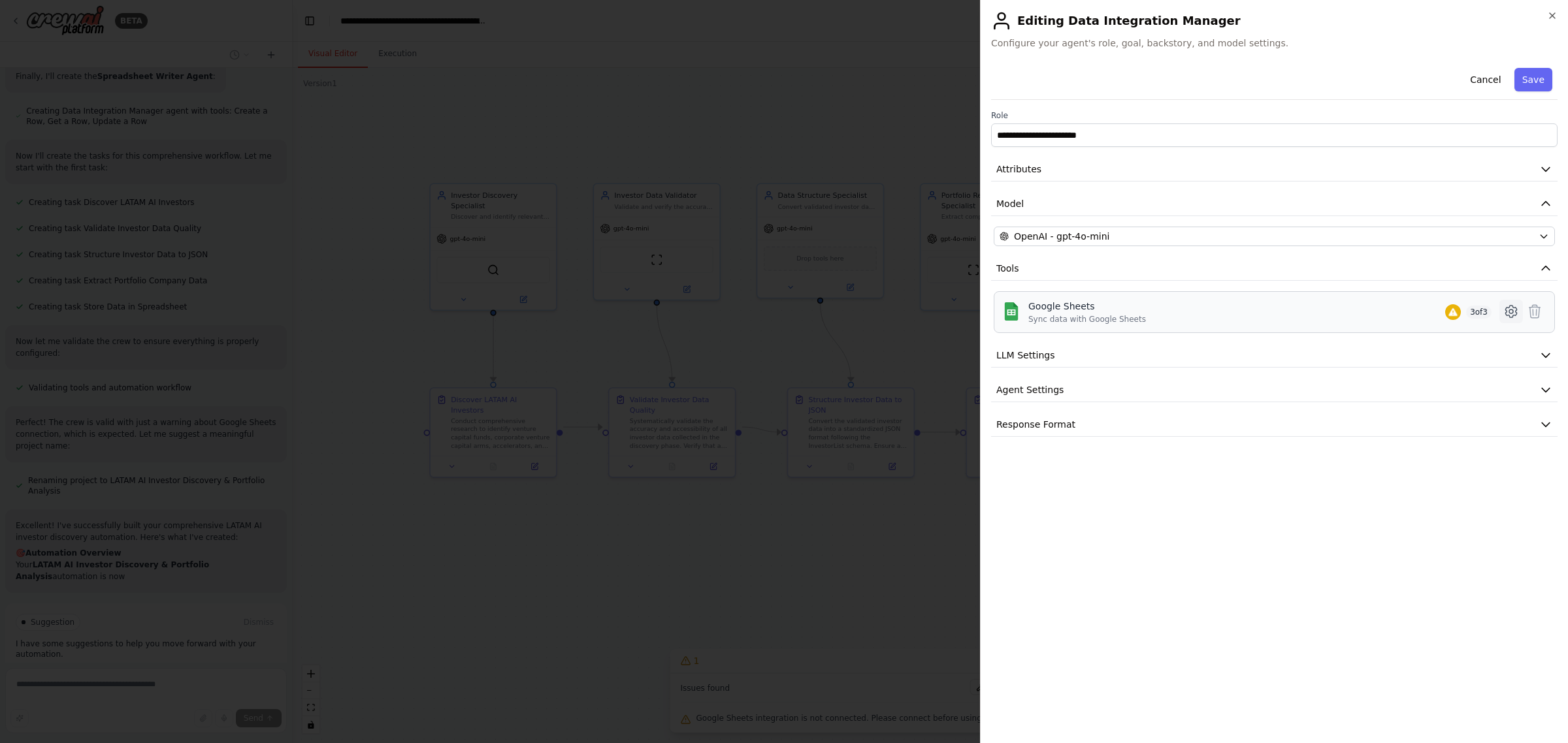
click at [1513, 315] on icon at bounding box center [1510, 311] width 11 height 12
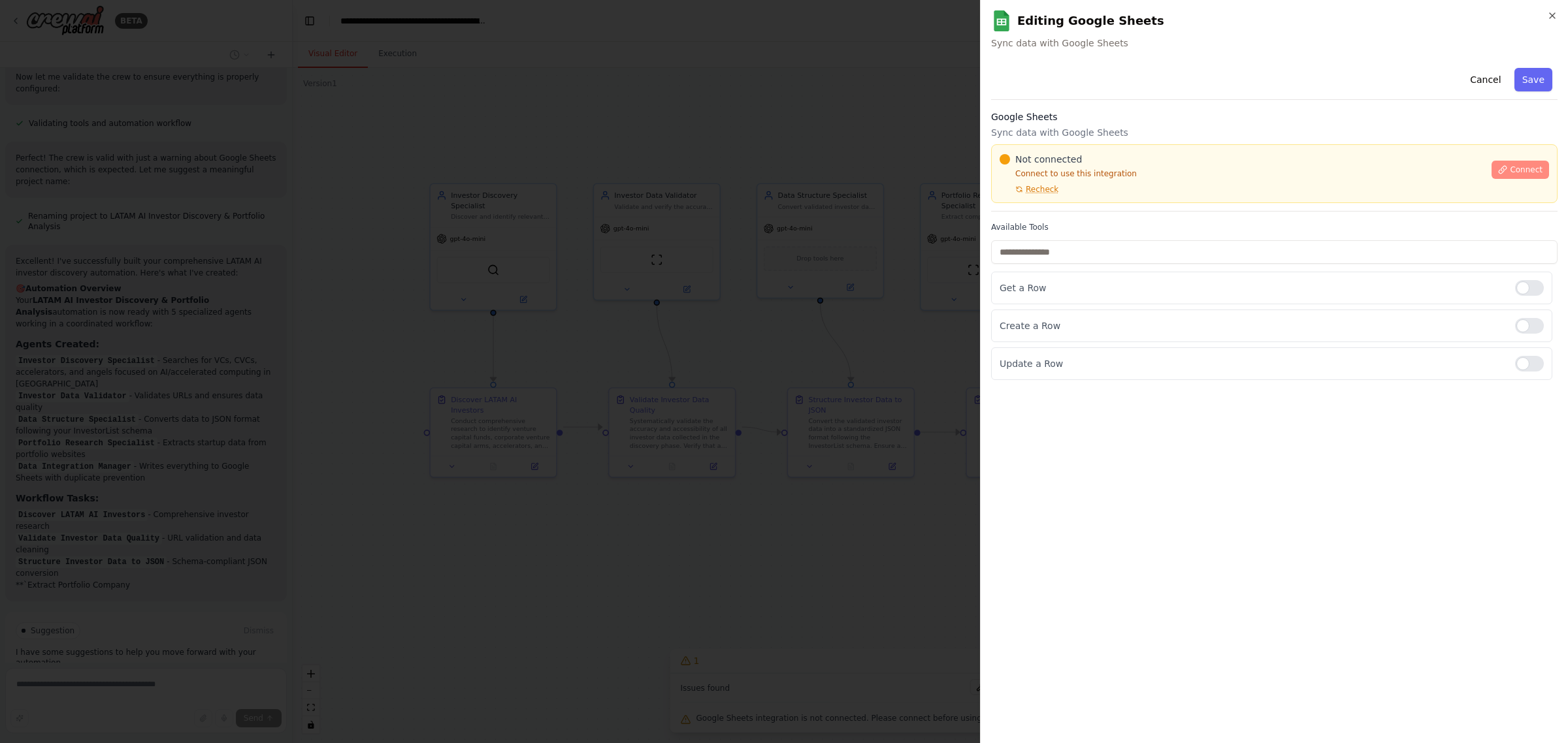
click at [1522, 173] on span "Connect" at bounding box center [1526, 170] width 33 height 10
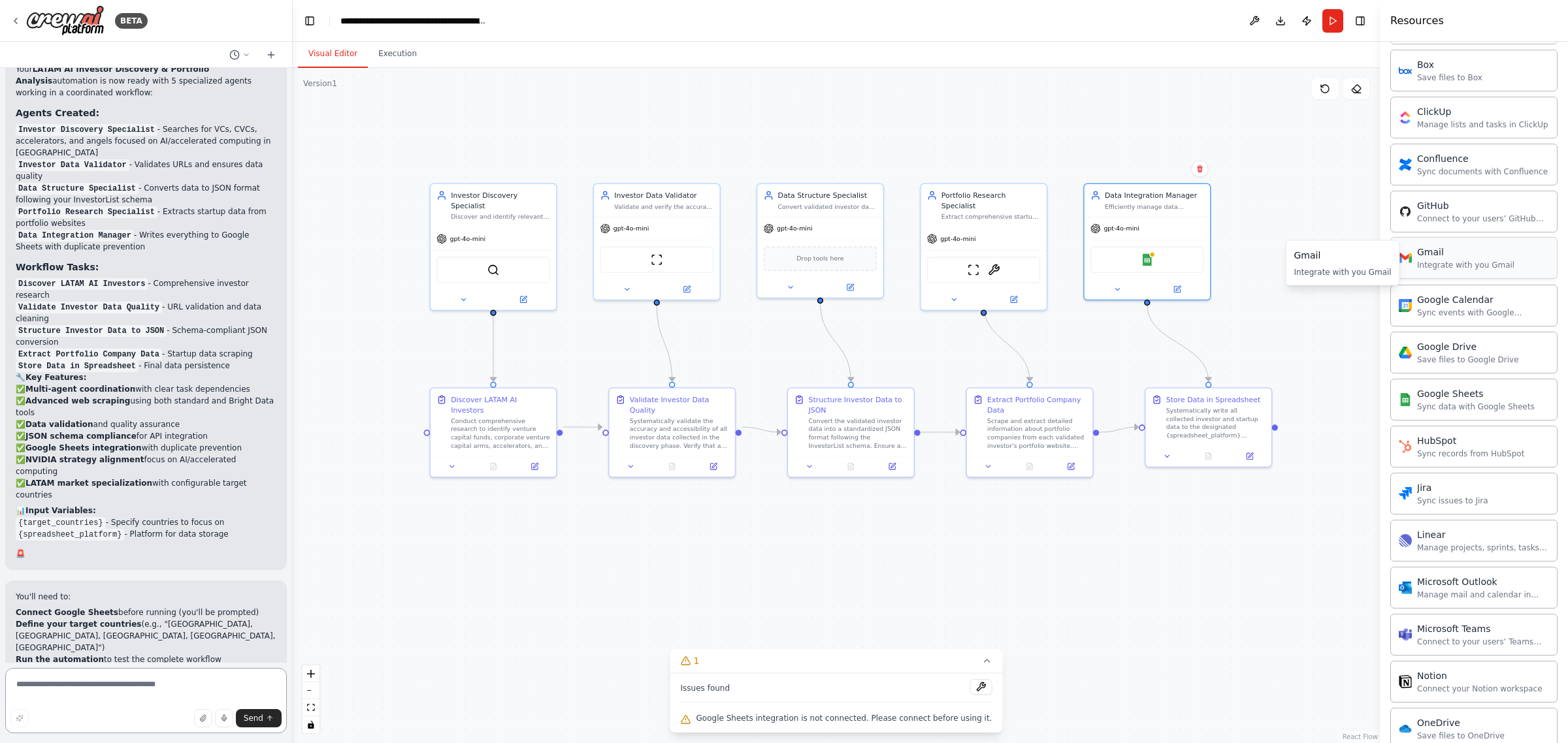
scroll to position [2342, 0]
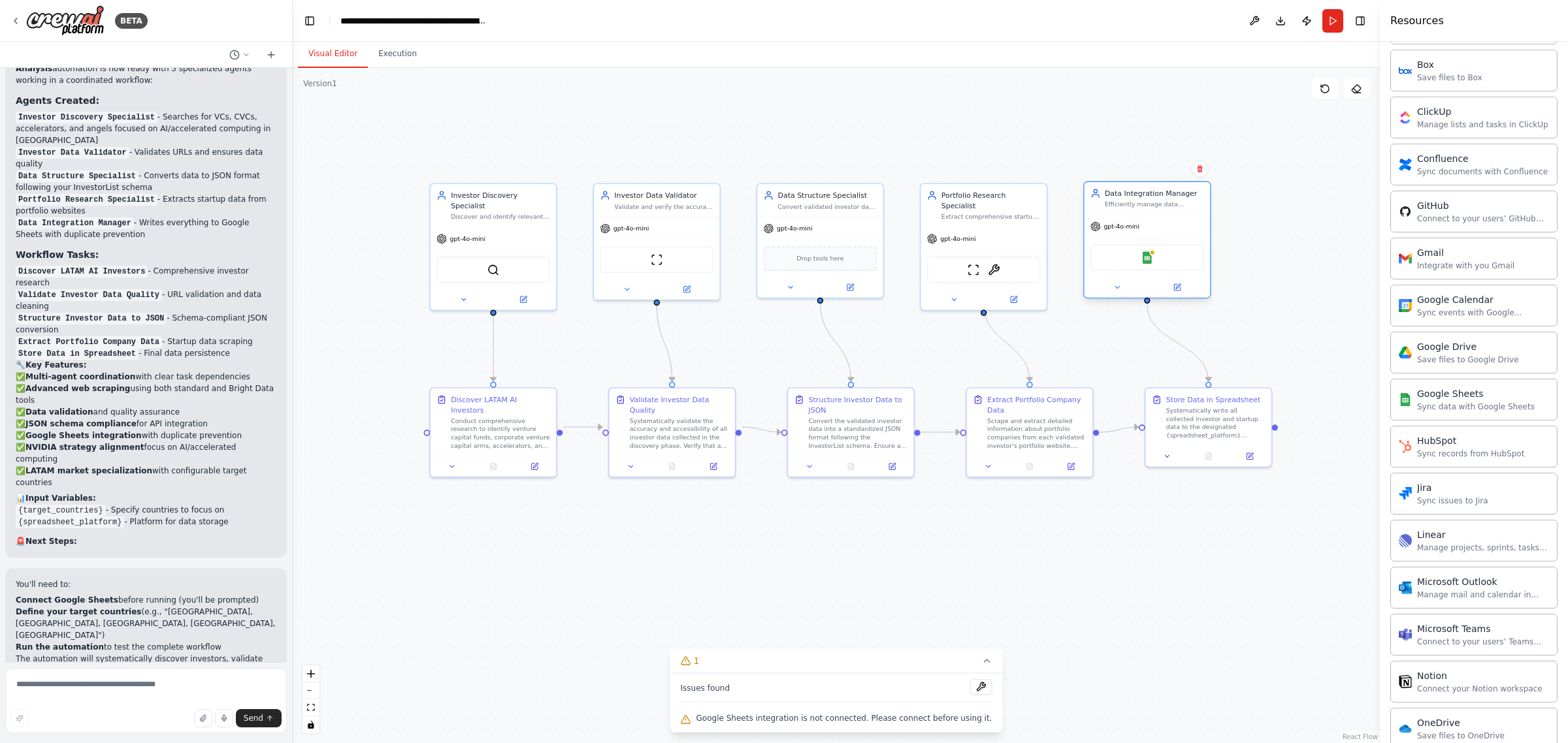
click at [1151, 266] on div "Google Sheets" at bounding box center [1147, 257] width 114 height 27
click at [1278, 18] on button "Download" at bounding box center [1280, 20] width 21 height 24
